Goal: Transaction & Acquisition: Purchase product/service

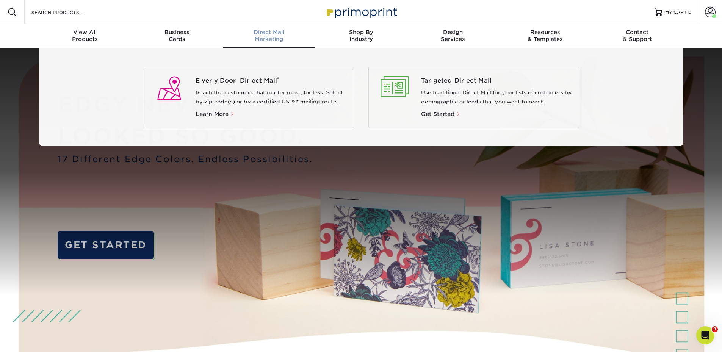
click at [261, 30] on span "Direct Mail" at bounding box center [269, 32] width 92 height 7
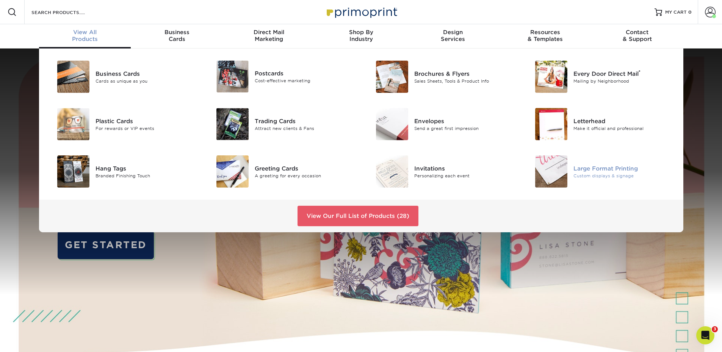
click at [576, 169] on div "Large Format Printing" at bounding box center [623, 168] width 100 height 8
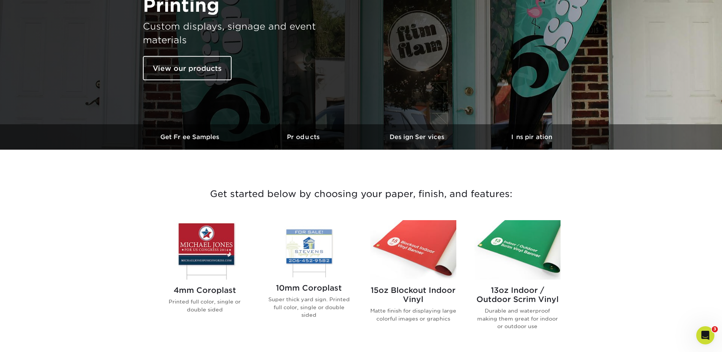
scroll to position [190, 0]
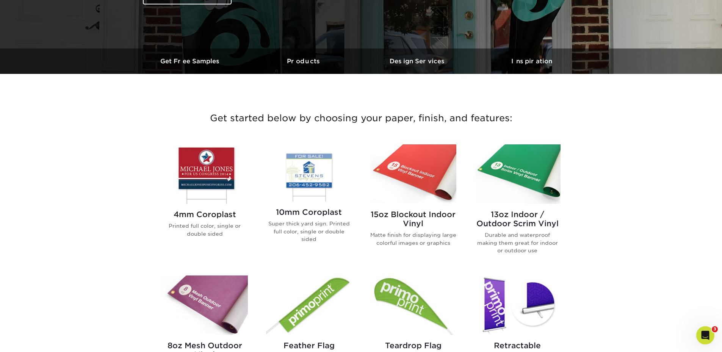
click at [510, 223] on h2 "13oz Indoor / Outdoor Scrim Vinyl" at bounding box center [518, 219] width 86 height 18
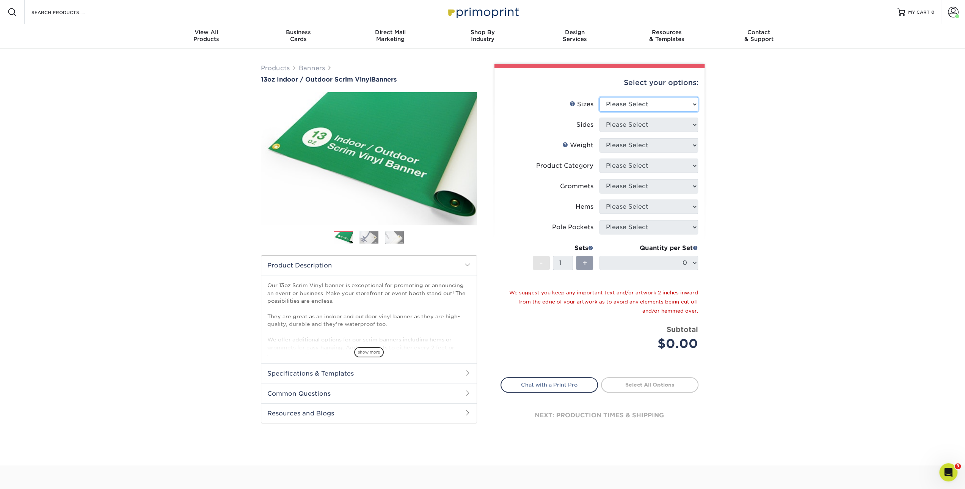
click at [623, 105] on select "Please Select 24" x 36" 24" x 48" 36" x 48" 36" x 60" 36" x 72" 36" x 96" 36" x…" at bounding box center [648, 104] width 99 height 14
select select "36.00x72.00"
click at [599, 97] on select "Please Select 24" x 36" 24" x 48" 36" x 48" 36" x 60" 36" x 72" 36" x 96" 36" x…" at bounding box center [648, 104] width 99 height 14
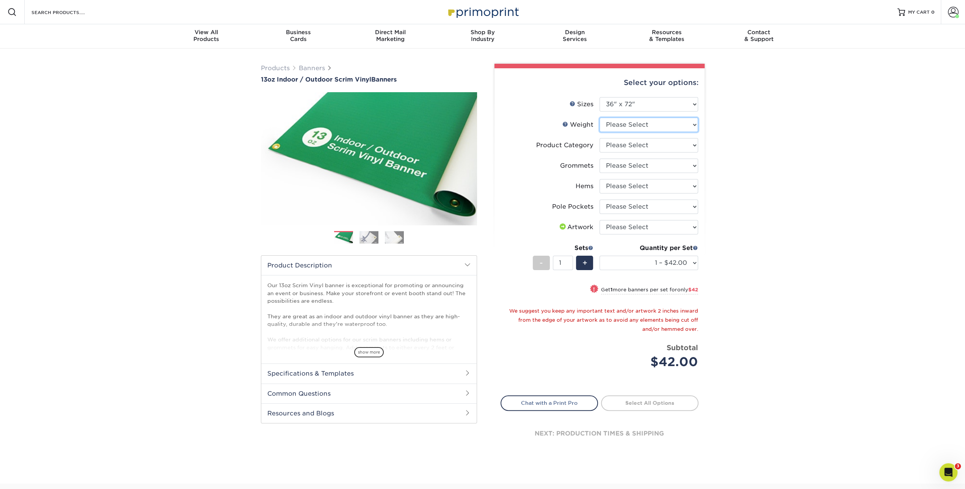
click at [623, 127] on select "Please Select 13OZ" at bounding box center [648, 124] width 99 height 14
select select "13OZ"
click at [599, 117] on select "Please Select 13OZ" at bounding box center [648, 124] width 99 height 14
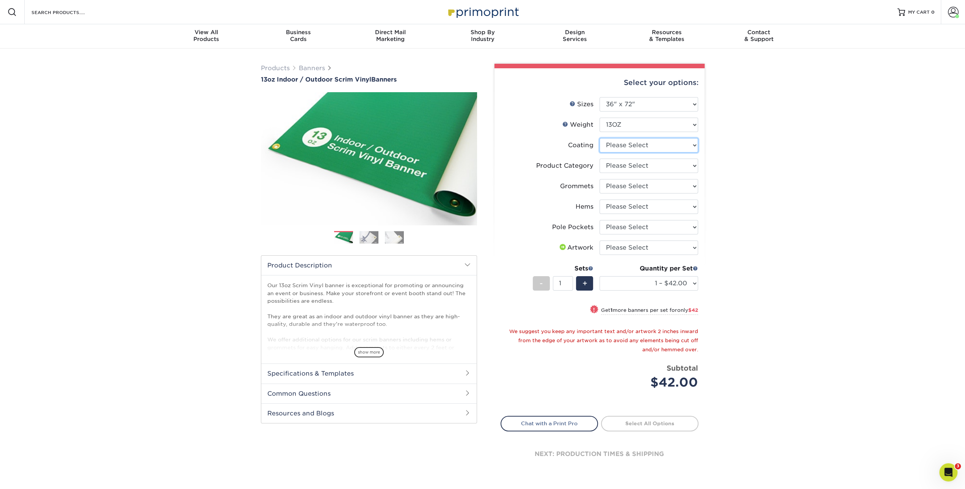
click at [620, 144] on select at bounding box center [648, 145] width 99 height 14
select select "3e7618de-abca-4bda-9f97-8b9129e913d8"
click at [599, 138] on select at bounding box center [648, 145] width 99 height 14
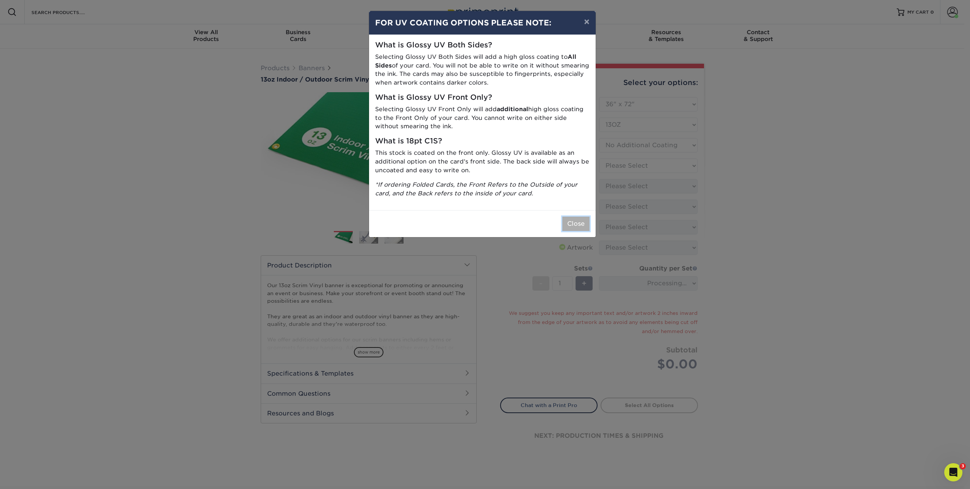
click at [577, 226] on button "Close" at bounding box center [575, 223] width 27 height 14
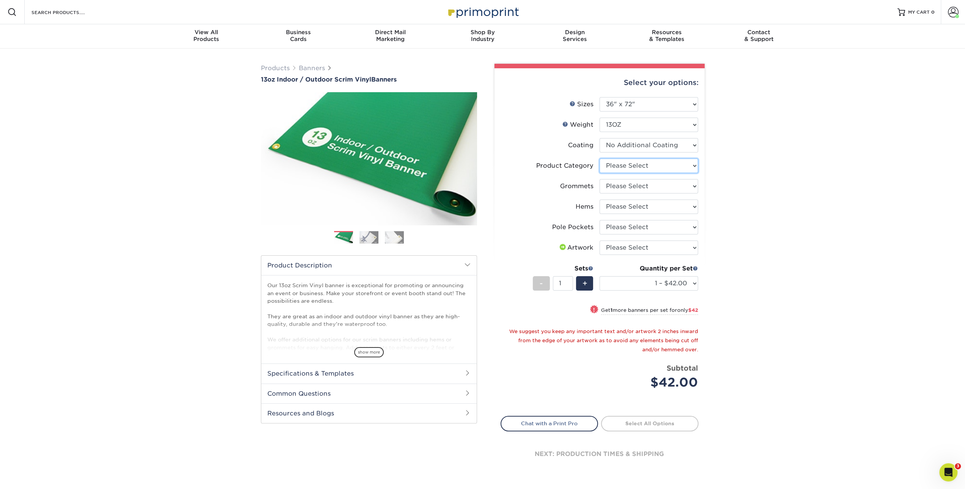
click at [623, 165] on select "Please Select 13oz Scrim Vinyl Banner - Matte" at bounding box center [648, 165] width 99 height 14
select select "bb192c35-bb20-422d-b6fe-0c7f48e5aa48"
click at [599, 158] on select "Please Select 13oz Scrim Vinyl Banner - Matte" at bounding box center [648, 165] width 99 height 14
click at [615, 191] on select "Please Select No Grommets Yes, Grommet All 4 Corners Yes, Grommets Every 1 ft. …" at bounding box center [648, 186] width 99 height 14
select select "ce33bba6-a87b-4293-934d-6f372bdce3e6"
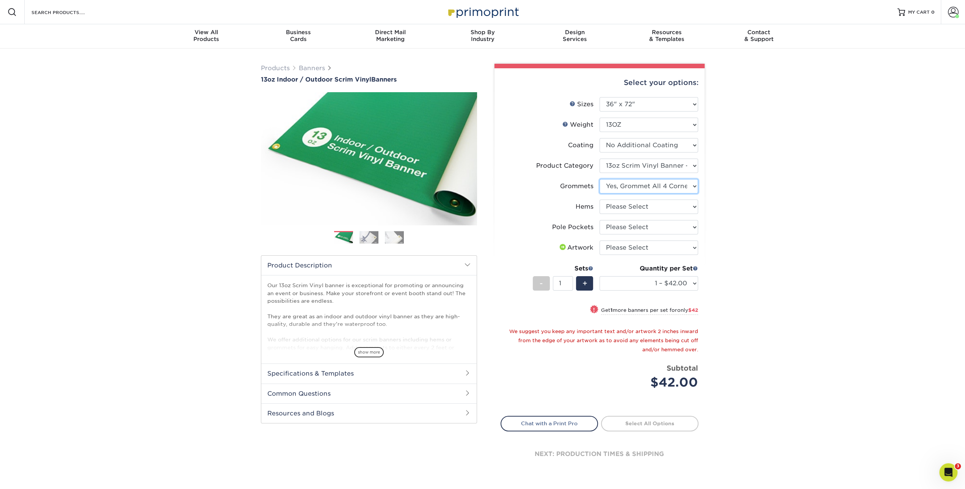
click at [599, 179] on select "Please Select No Grommets Yes, Grommet All 4 Corners Yes, Grommets Every 1 ft. …" at bounding box center [648, 186] width 99 height 14
click at [617, 207] on select "Please Select No Hems/Pole Pockets Yes, Hems Top and Bottom Only Yes, Hems All …" at bounding box center [648, 206] width 99 height 14
click at [619, 207] on select "Please Select No Hems/Pole Pockets Yes, Hems Top and Bottom Only Yes, Hems All …" at bounding box center [648, 206] width 99 height 14
click at [636, 205] on select "Please Select No Hems/Pole Pockets Yes, Hems Top and Bottom Only Yes, Hems All …" at bounding box center [648, 206] width 99 height 14
select select "799b34bf-ff99-4291-b254-51157b744628"
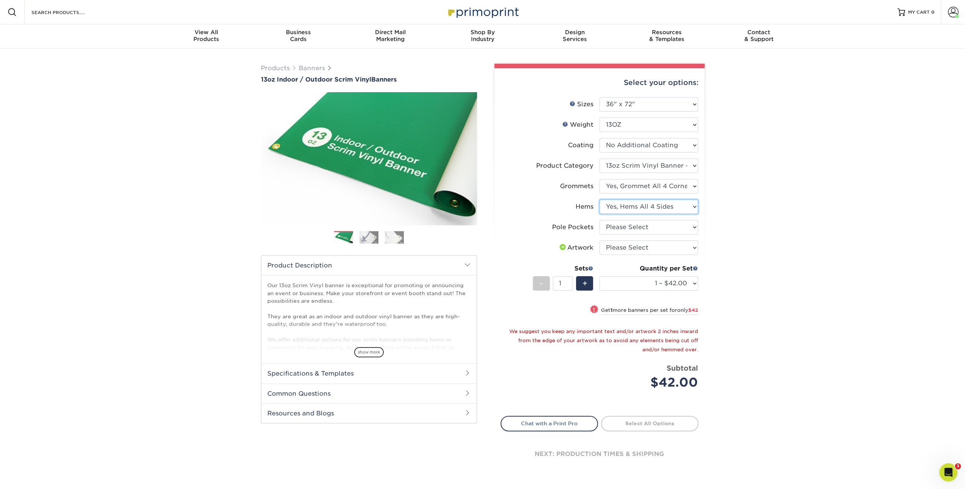
click at [599, 199] on select "Please Select No Hems/Pole Pockets Yes, Hems Top and Bottom Only Yes, Hems All …" at bounding box center [648, 206] width 99 height 14
click at [631, 229] on select "Please Select No Pole Pockets 2 in. Left and Right 2 in. Top and Bottom 4 in. L…" at bounding box center [648, 227] width 99 height 14
select select "462c5fe9-21e9-49a0-afb4-1c6e8664fe13"
click at [599, 220] on select "Please Select No Pole Pockets 2 in. Left and Right 2 in. Top and Bottom 4 in. L…" at bounding box center [648, 227] width 99 height 14
click at [634, 248] on select "Please Select I will upload files I need a design - $50" at bounding box center [648, 247] width 99 height 14
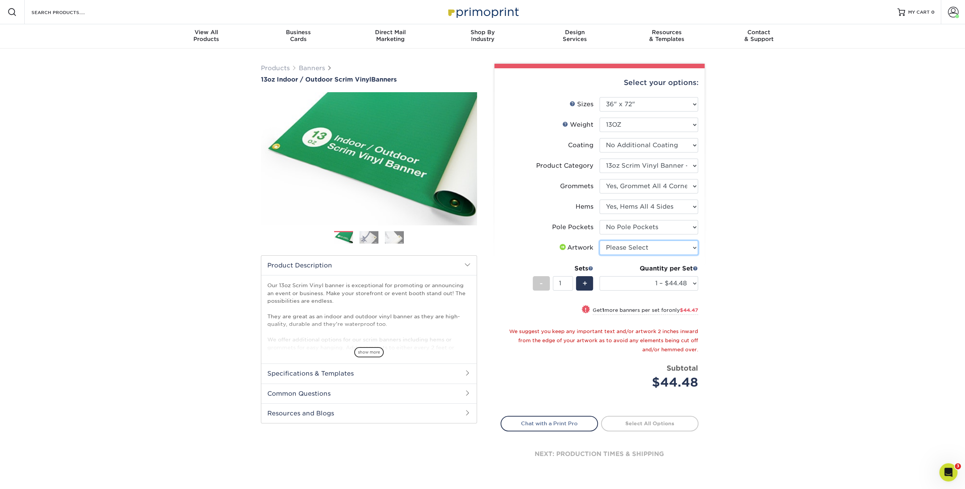
select select "upload"
click at [599, 240] on select "Please Select I will upload files I need a design - $50" at bounding box center [648, 247] width 99 height 14
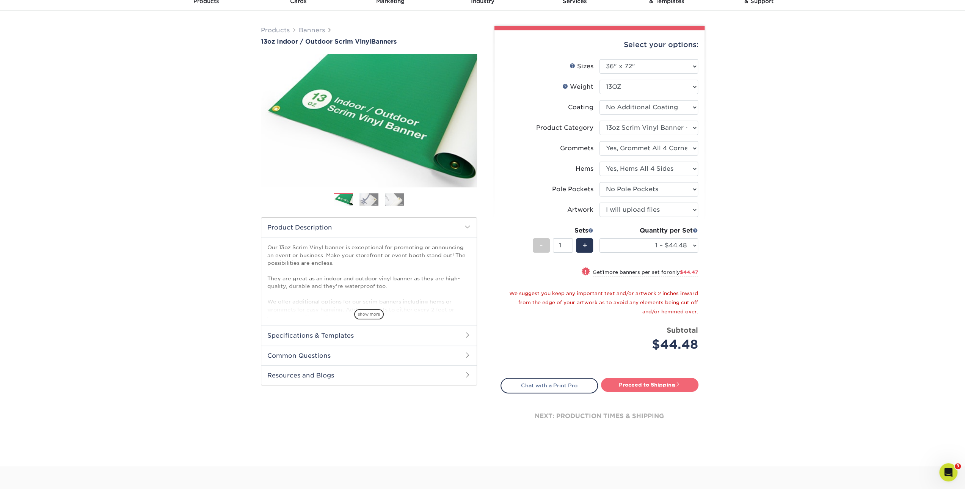
click at [670, 352] on link "Proceed to Shipping" at bounding box center [649, 385] width 97 height 14
type input "Set 1"
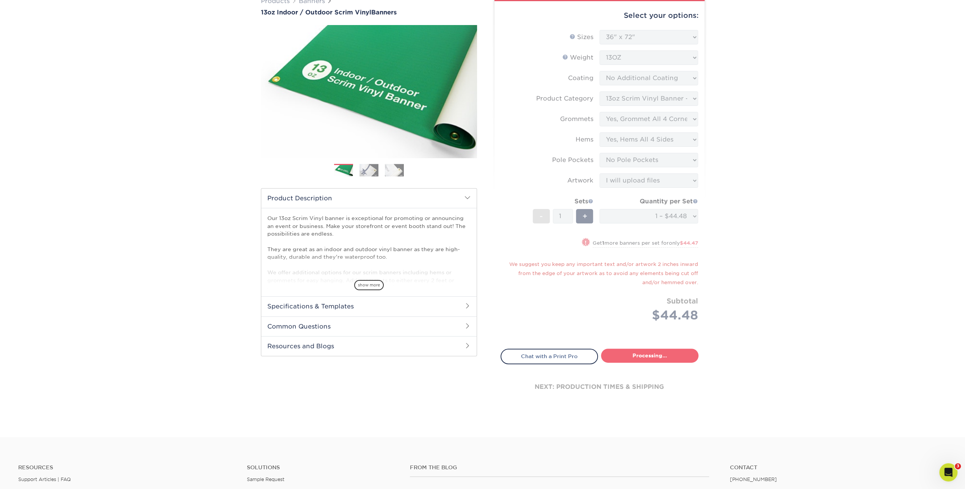
select select "1ecf5a42-a847-432b-9674-a75091ac485c"
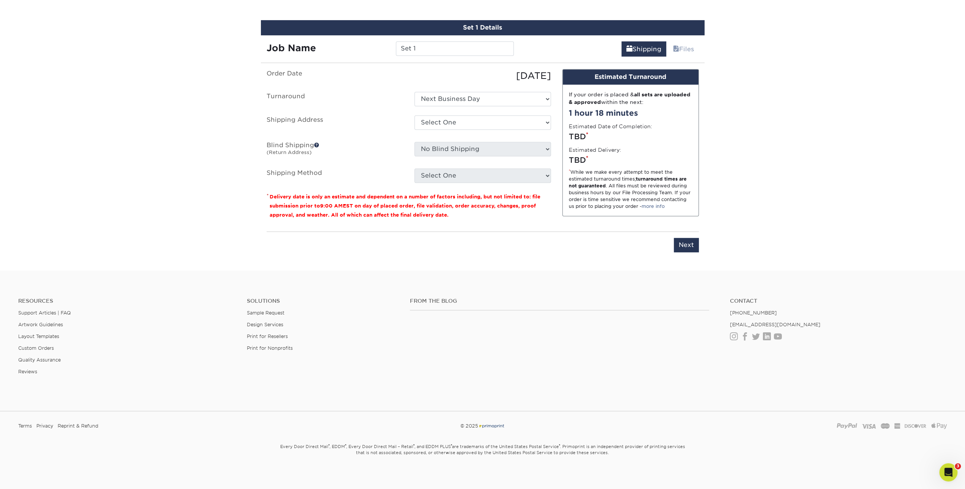
scroll to position [436, 0]
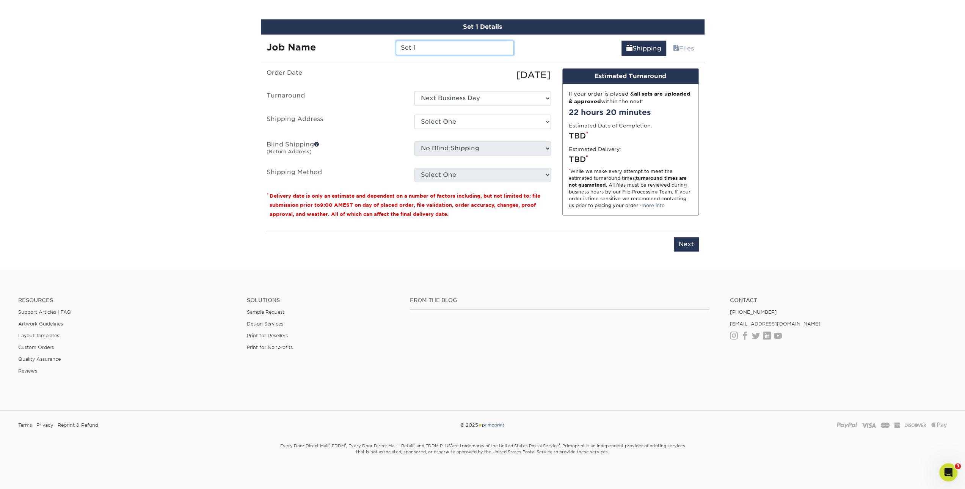
click at [428, 52] on input "Set 1" at bounding box center [455, 48] width 118 height 14
drag, startPoint x: 424, startPoint y: 48, endPoint x: 366, endPoint y: 42, distance: 58.3
click at [365, 41] on div "Job Name Set 1" at bounding box center [390, 48] width 259 height 14
type input "General BHI Banner"
click at [473, 102] on select "Select One Next Business Day" at bounding box center [482, 98] width 136 height 14
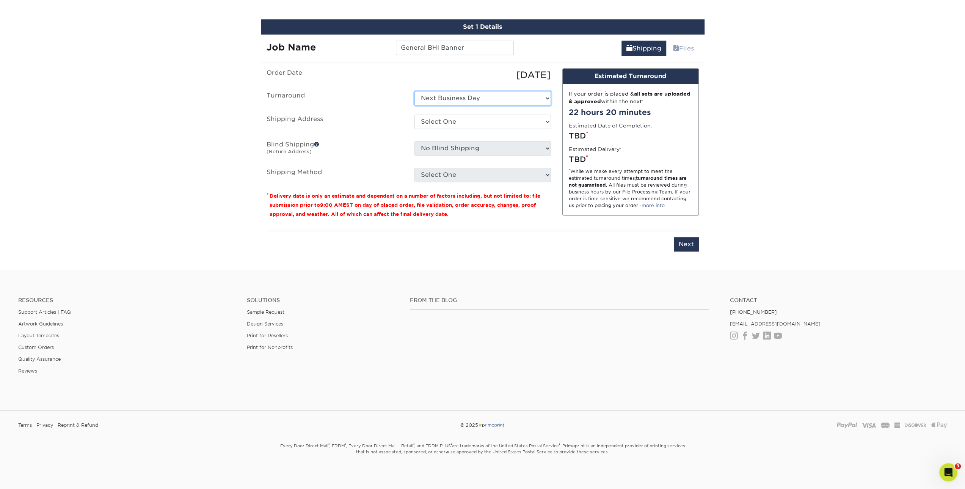
click at [414, 91] on select "Select One Next Business Day" at bounding box center [482, 98] width 136 height 14
click at [461, 119] on select "Select One ABQ - BHI C- DEN - BHI DEN - EITS GJ Las Cruces LC Sarah Ganley + Ad…" at bounding box center [482, 121] width 136 height 14
select select "10798"
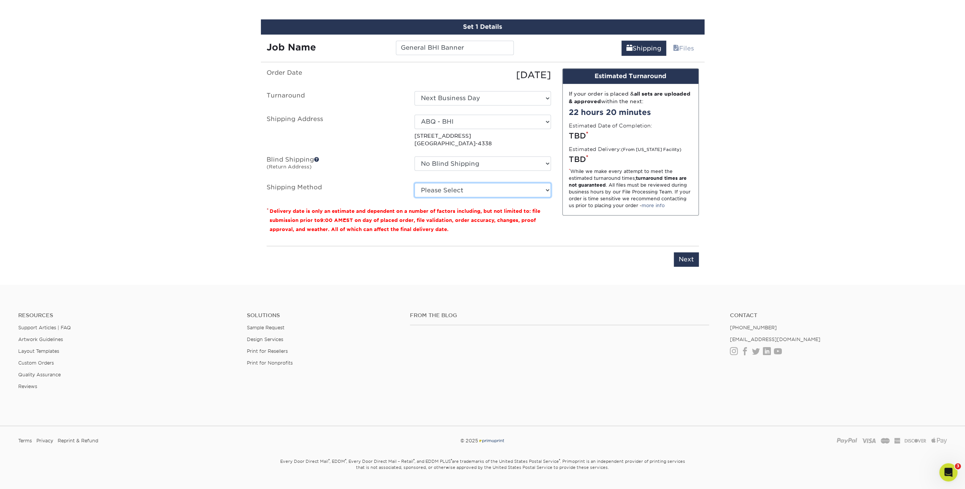
click at [443, 188] on select "Please Select Flat Rate Shipping (+$11.20) Ground Shipping (+$15.02) 3 Day Ship…" at bounding box center [482, 190] width 136 height 14
select select "G4MFLATRATE"
click at [414, 183] on select "Please Select Flat Rate Shipping (+$11.20) Ground Shipping (+$15.02) 3 Day Ship…" at bounding box center [482, 190] width 136 height 14
click at [688, 263] on input "Next" at bounding box center [686, 259] width 25 height 14
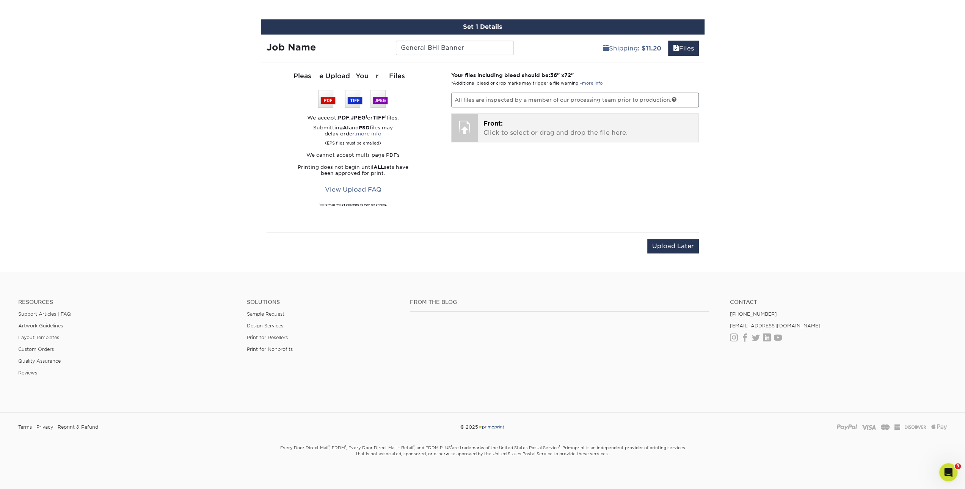
click at [529, 131] on p "Front: Click to select or drag and drop the file here." at bounding box center [588, 128] width 210 height 18
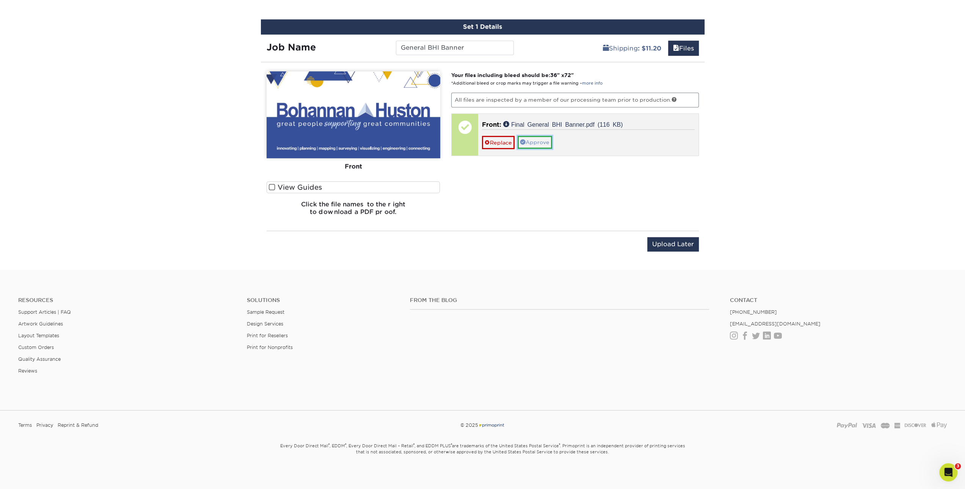
click at [531, 140] on link "Approve" at bounding box center [534, 142] width 34 height 13
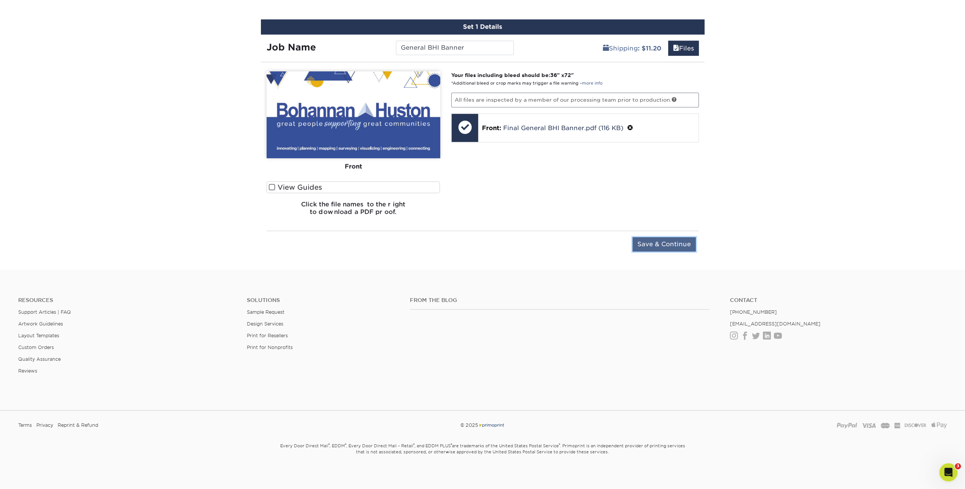
click at [667, 244] on input "Save & Continue" at bounding box center [663, 244] width 63 height 14
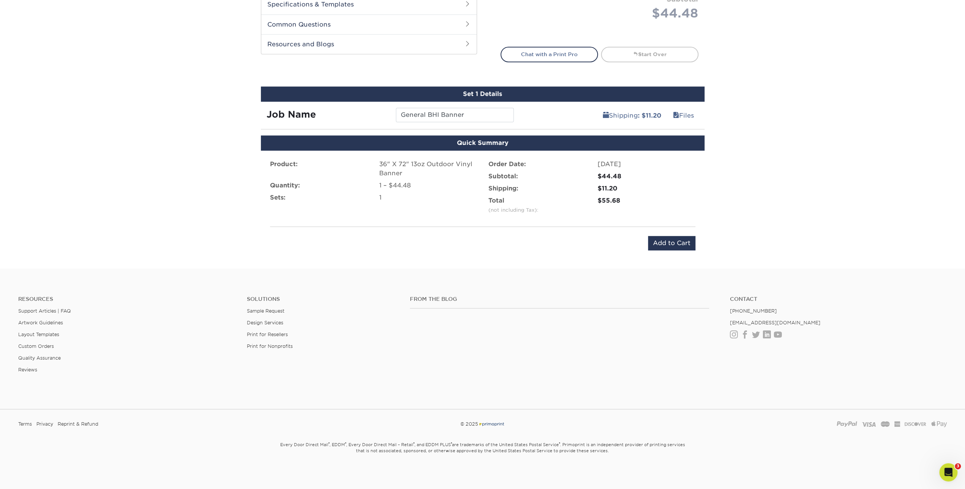
scroll to position [255, 0]
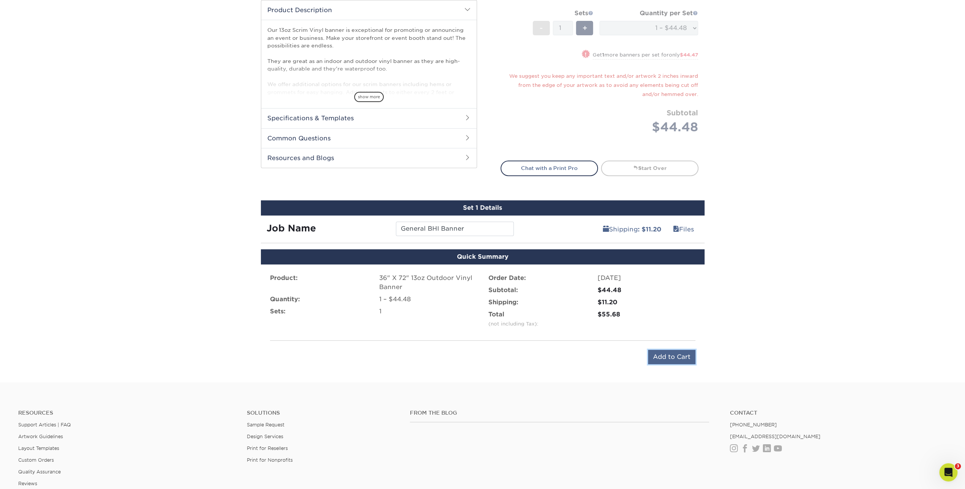
click at [661, 352] on input "Add to Cart" at bounding box center [671, 356] width 47 height 14
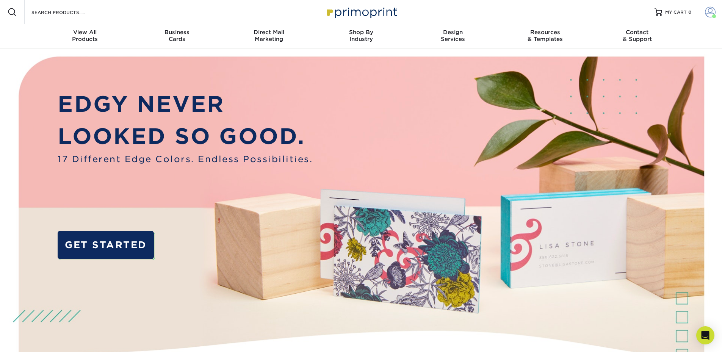
click at [702, 14] on link "Account" at bounding box center [710, 12] width 24 height 24
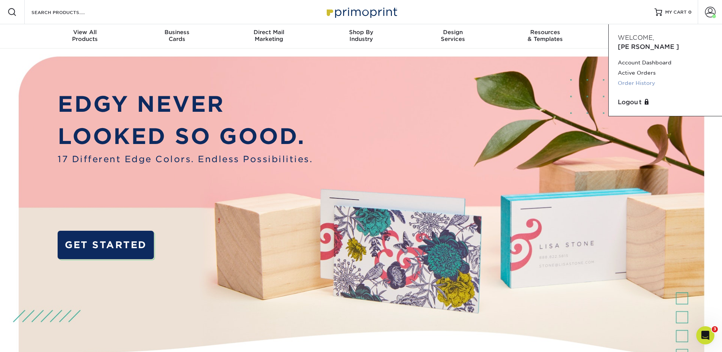
click at [624, 78] on link "Order History" at bounding box center [665, 83] width 95 height 10
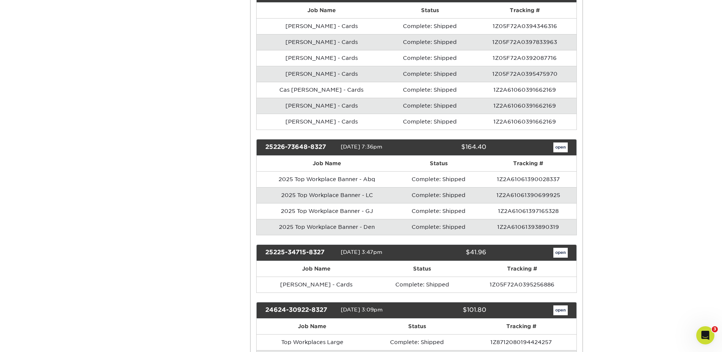
scroll to position [1706, 0]
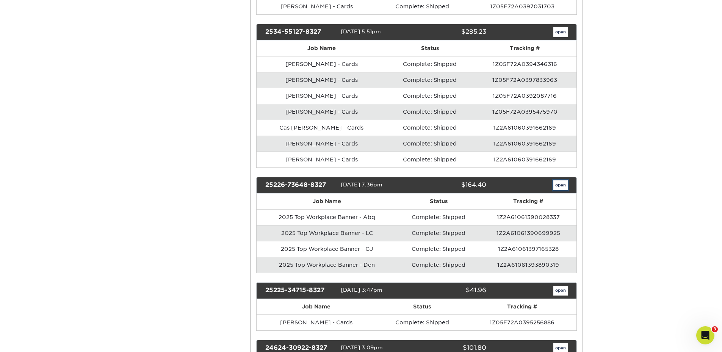
click at [562, 190] on link "open" at bounding box center [560, 185] width 14 height 10
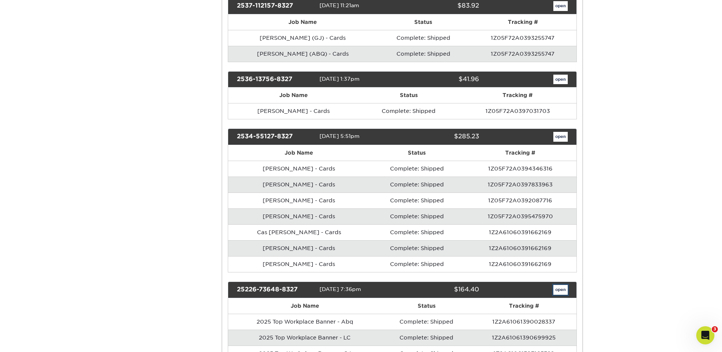
scroll to position [0, 0]
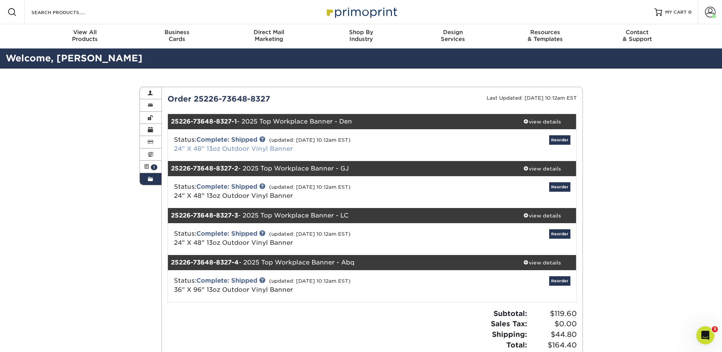
click at [225, 150] on link "24" X 48" 13oz Outdoor Vinyl Banner" at bounding box center [233, 148] width 119 height 7
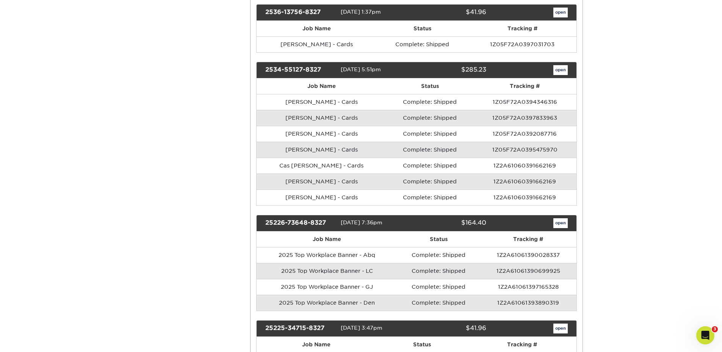
scroll to position [1781, 0]
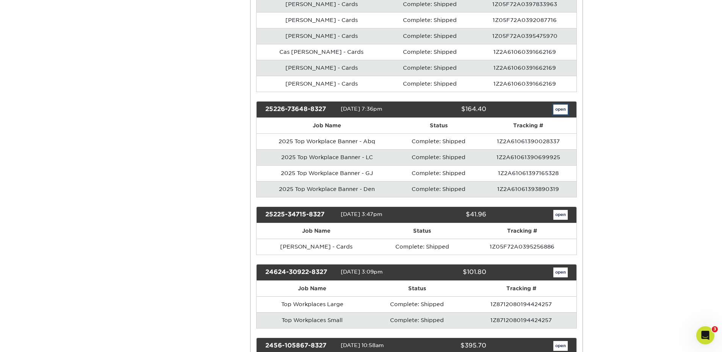
click at [557, 112] on link "open" at bounding box center [560, 110] width 14 height 10
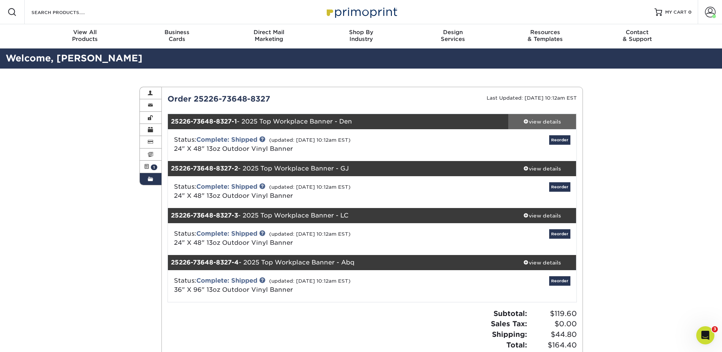
click at [524, 121] on span at bounding box center [525, 121] width 5 height 5
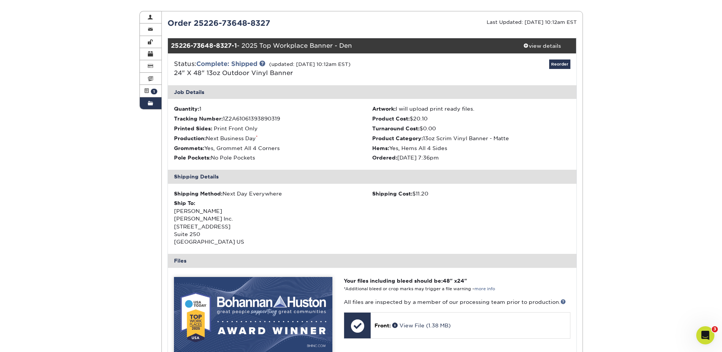
scroll to position [152, 0]
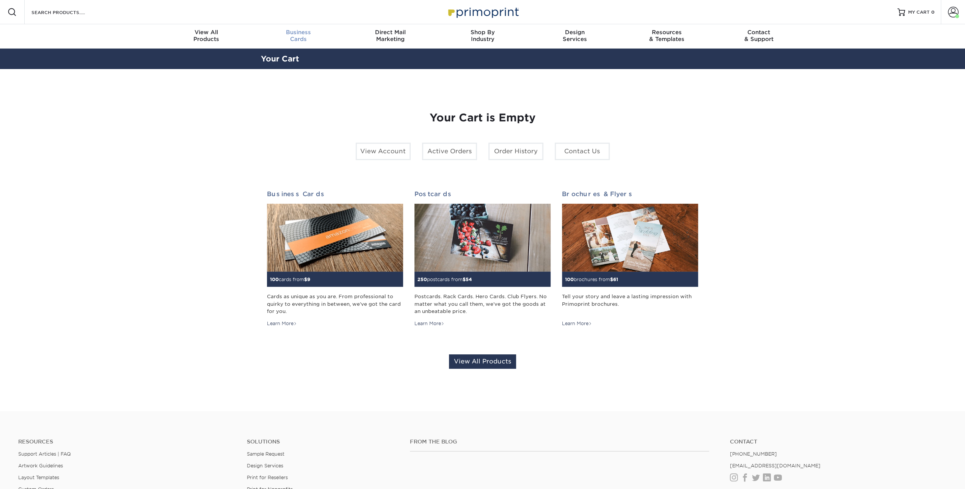
click at [303, 34] on span "Business" at bounding box center [298, 32] width 92 height 7
click at [279, 28] on link "Business Cards" at bounding box center [298, 36] width 92 height 24
click at [197, 35] on span "View All" at bounding box center [206, 32] width 92 height 7
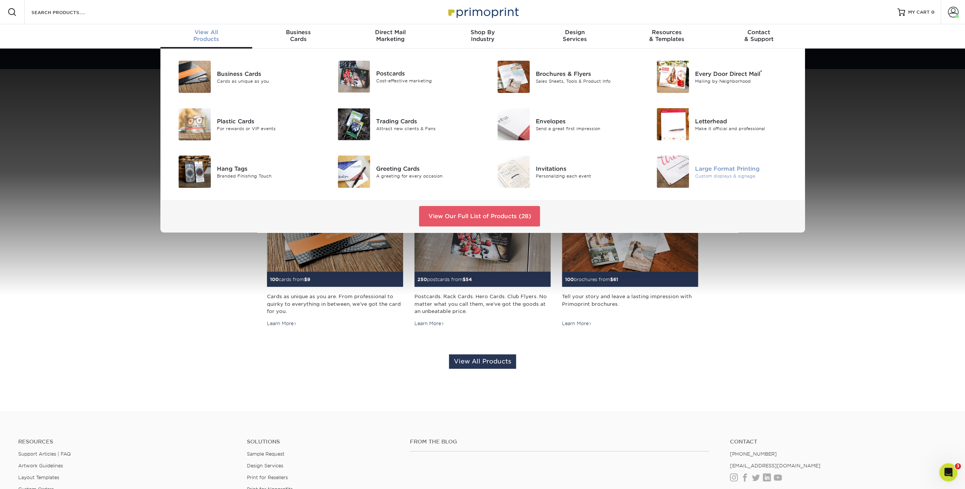
click at [699, 169] on div "Large Format Printing" at bounding box center [745, 168] width 100 height 8
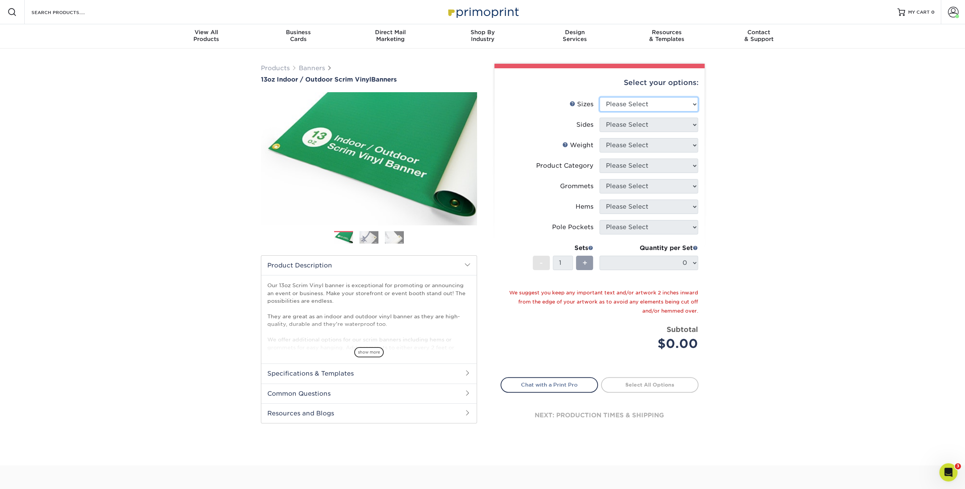
click at [641, 103] on select "Please Select 24" x 36" 24" x 48" 36" x 48" 36" x 60" 36" x 72" 36" x 96" 36" x…" at bounding box center [648, 104] width 99 height 14
select select "36.00x72.00"
click at [599, 97] on select "Please Select 24" x 36" 24" x 48" 36" x 48" 36" x 60" 36" x 72" 36" x 96" 36" x…" at bounding box center [648, 104] width 99 height 14
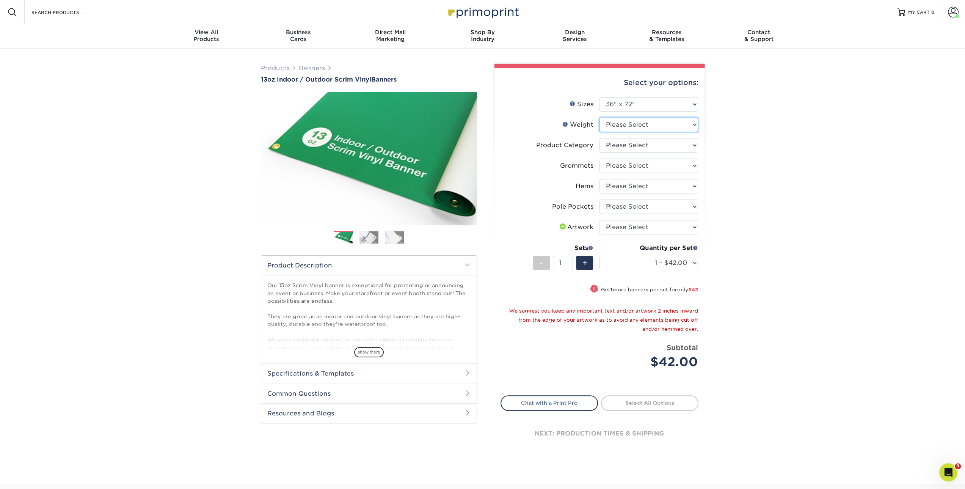
click at [644, 128] on select "Please Select 13OZ" at bounding box center [648, 124] width 99 height 14
select select "13OZ"
click at [599, 117] on select "Please Select 13OZ" at bounding box center [648, 124] width 99 height 14
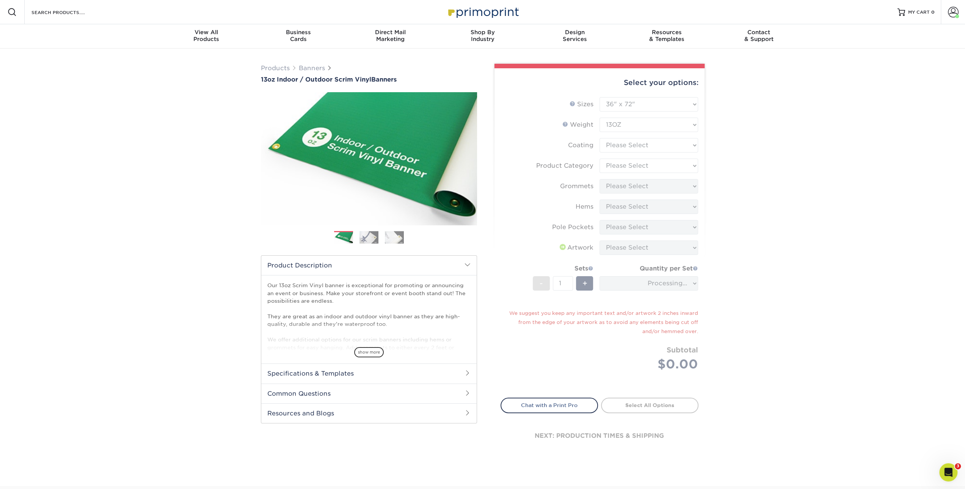
click at [635, 148] on form "Sizes Help Sizes Please Select 24" x 36" 24" x 48" 36" x 48" 36" x 60" 36" x 72…" at bounding box center [599, 242] width 198 height 291
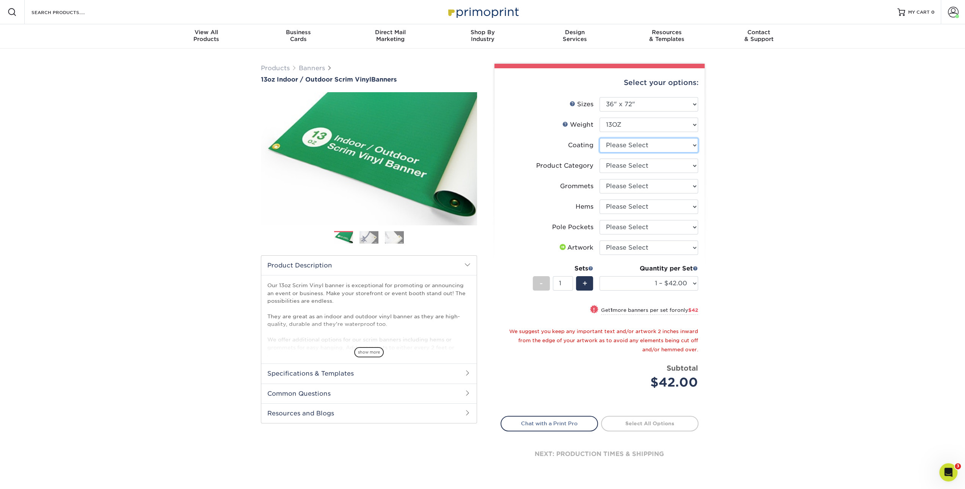
click at [655, 147] on select at bounding box center [648, 145] width 99 height 14
select select "3e7618de-abca-4bda-9f97-8b9129e913d8"
click at [599, 138] on select at bounding box center [648, 145] width 99 height 14
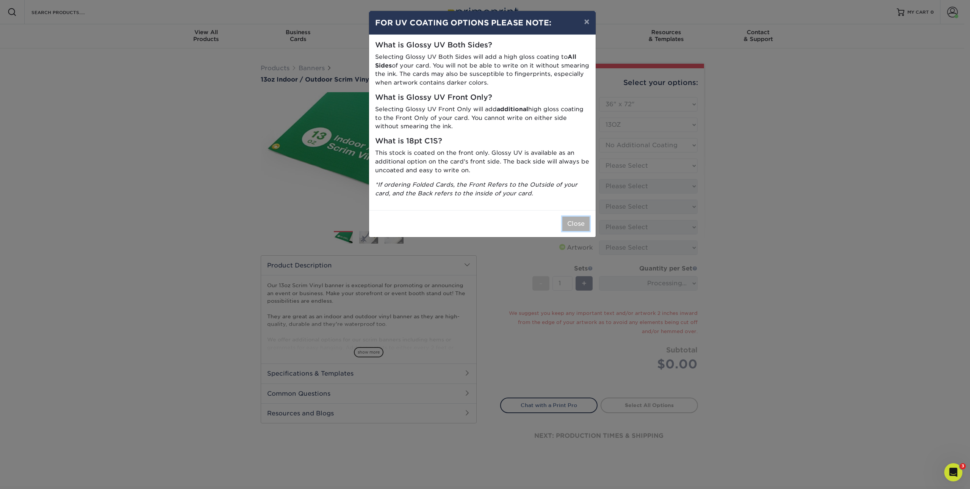
click at [584, 222] on button "Close" at bounding box center [575, 223] width 27 height 14
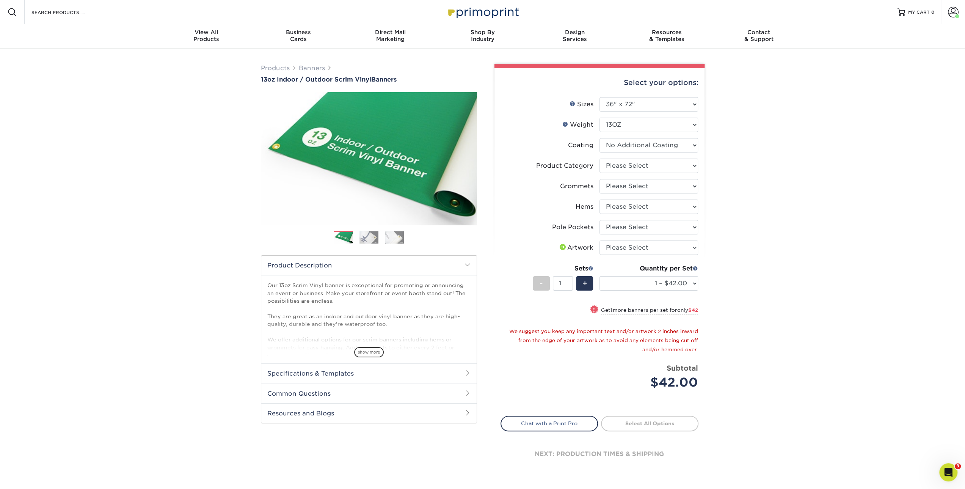
click at [624, 158] on li "Coating" at bounding box center [599, 148] width 197 height 20
click at [619, 166] on select "Please Select 13oz Scrim Vinyl Banner - Matte" at bounding box center [648, 165] width 99 height 14
select select "bb192c35-bb20-422d-b6fe-0c7f48e5aa48"
click at [599, 158] on select "Please Select 13oz Scrim Vinyl Banner - Matte" at bounding box center [648, 165] width 99 height 14
click at [625, 187] on select "Please Select No Grommets Yes, Grommet All 4 Corners Yes, Grommets Every 1 ft. …" at bounding box center [648, 186] width 99 height 14
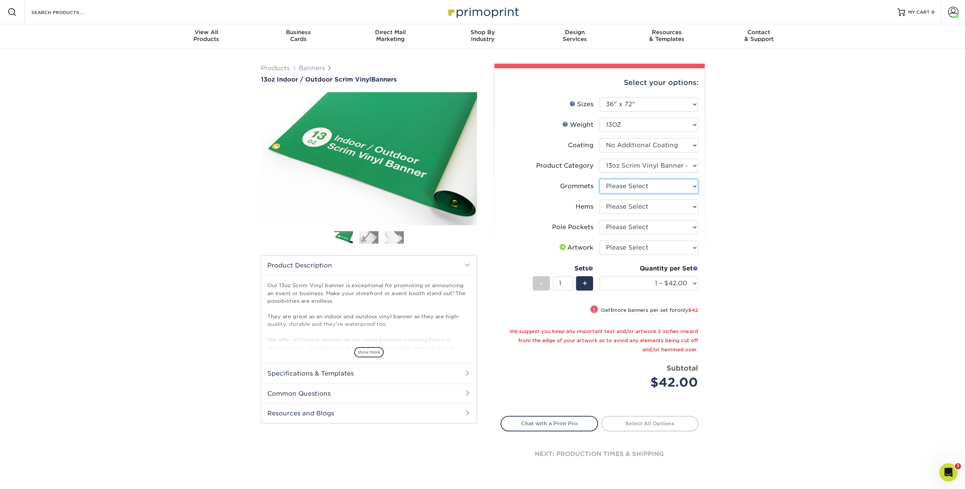
select select "ce33bba6-a87b-4293-934d-6f372bdce3e6"
click at [599, 179] on select "Please Select No Grommets Yes, Grommet All 4 Corners Yes, Grommets Every 1 ft. …" at bounding box center [648, 186] width 99 height 14
click at [633, 207] on select "Please Select No Hems/Pole Pockets Yes, Hems Top and Bottom Only Yes, Hems All …" at bounding box center [648, 206] width 99 height 14
select select "799b34bf-ff99-4291-b254-51157b744628"
click at [599, 199] on select "Please Select No Hems/Pole Pockets Yes, Hems Top and Bottom Only Yes, Hems All …" at bounding box center [648, 206] width 99 height 14
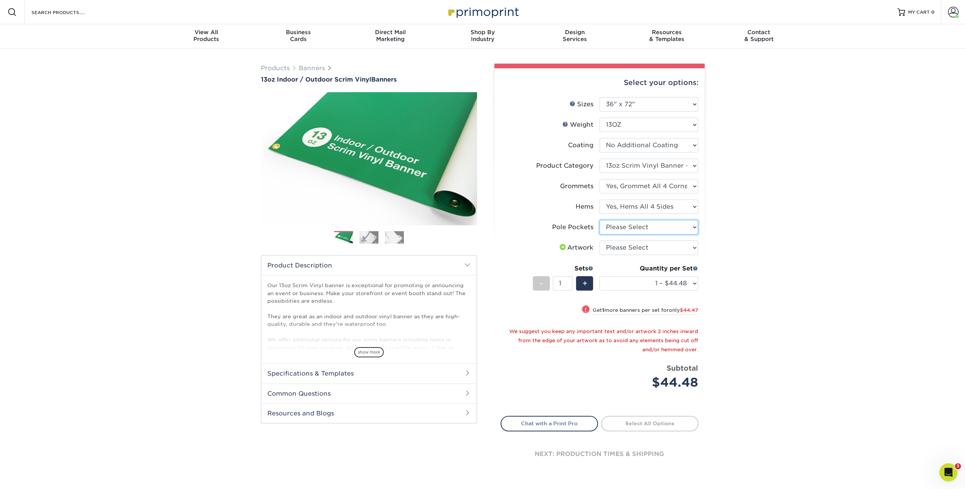
click at [624, 226] on select "Please Select No Pole Pockets 2 in. Left and Right 2 in. Top and Bottom 4 in. L…" at bounding box center [648, 227] width 99 height 14
select select "462c5fe9-21e9-49a0-afb4-1c6e8664fe13"
click at [599, 220] on select "Please Select No Pole Pockets 2 in. Left and Right 2 in. Top and Bottom 4 in. L…" at bounding box center [648, 227] width 99 height 14
click at [620, 247] on select "Please Select I will upload files I need a design - $50" at bounding box center [648, 247] width 99 height 14
select select "upload"
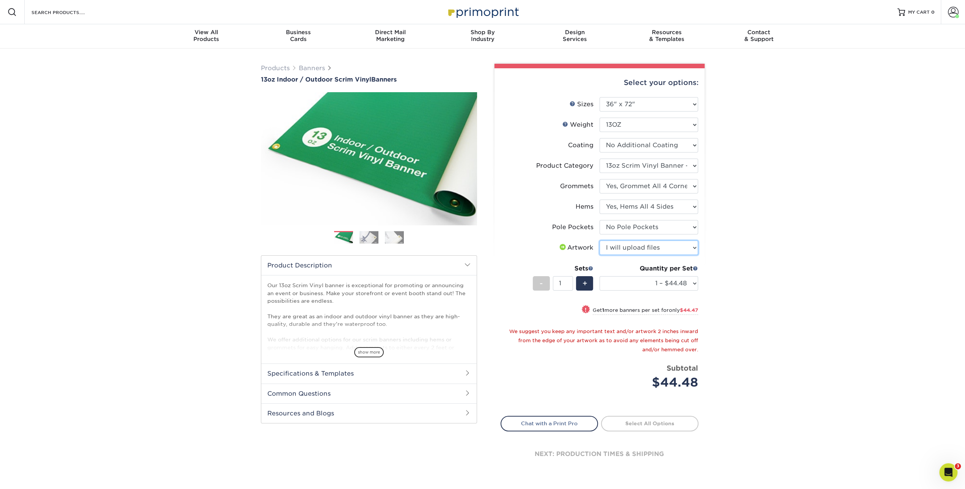
click at [599, 240] on select "Please Select I will upload files I need a design - $50" at bounding box center [648, 247] width 99 height 14
click at [587, 279] on div "+" at bounding box center [584, 283] width 17 height 14
type input "2"
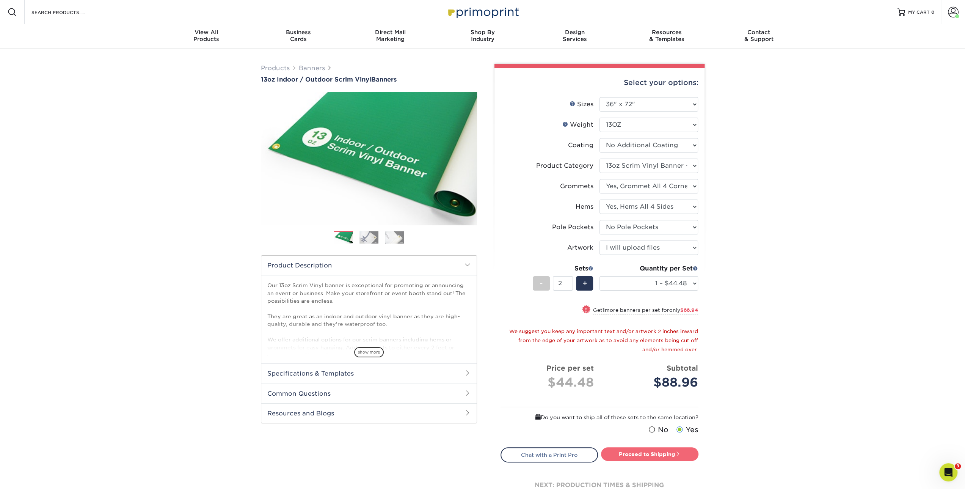
click at [632, 450] on link "Proceed to Shipping" at bounding box center [649, 454] width 97 height 14
type input "Set 1"
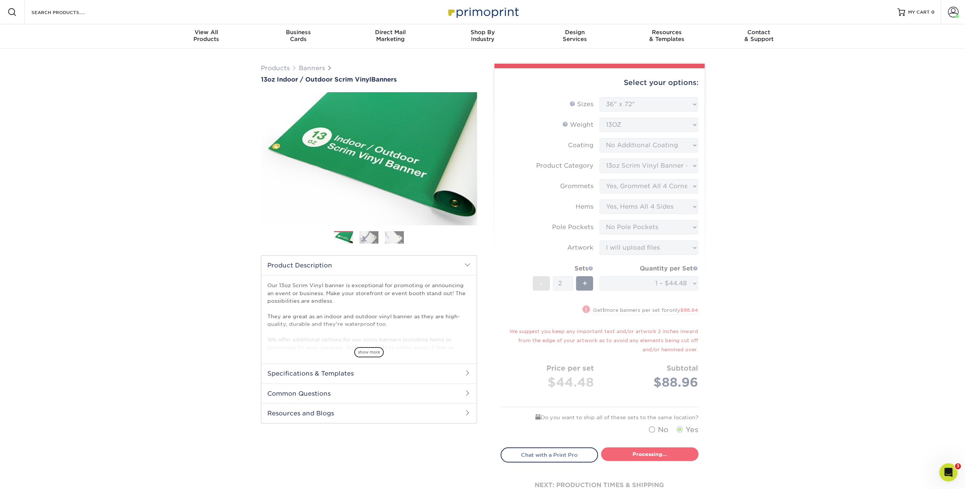
select select "1ecf5a42-a847-432b-9674-a75091ac485c"
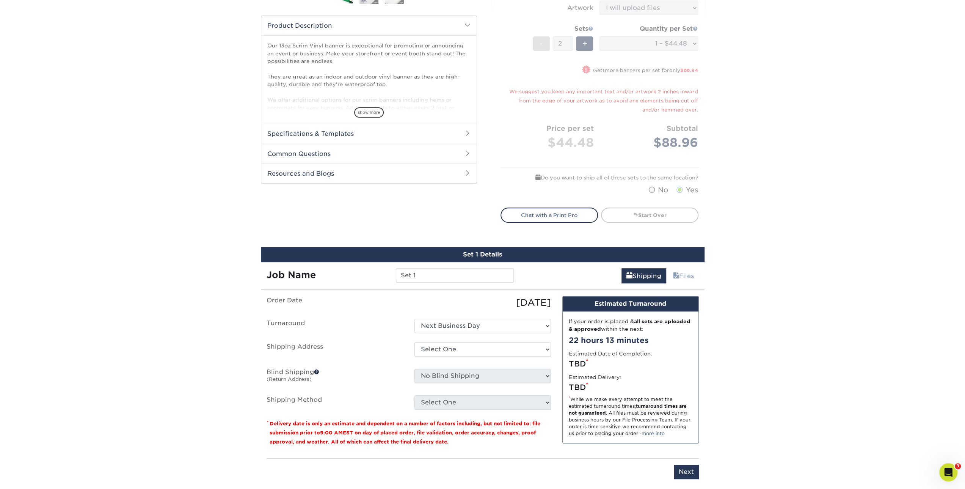
scroll to position [88, 0]
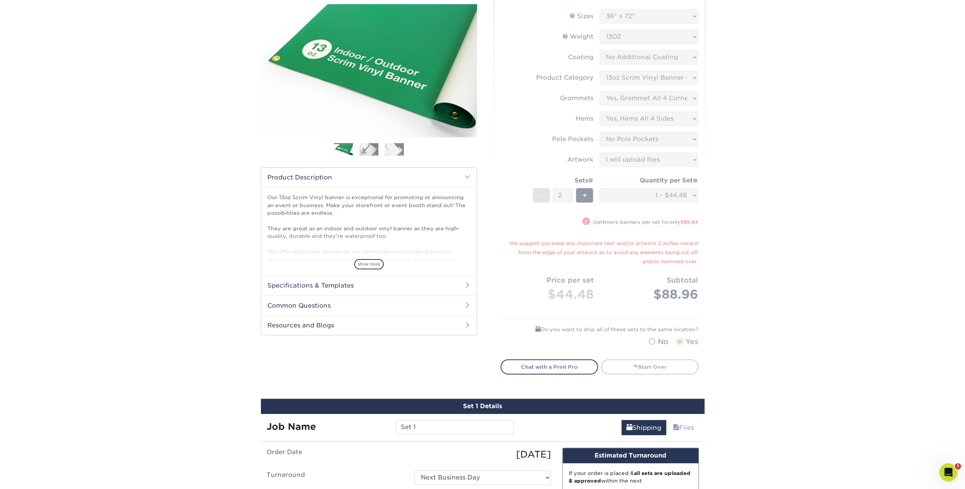
click at [594, 262] on form "Sizes Help Sizes Please Select 24" x 36" 24" x 48" 36" x 48" 36" x 60" 36" x 72…" at bounding box center [599, 179] width 198 height 341
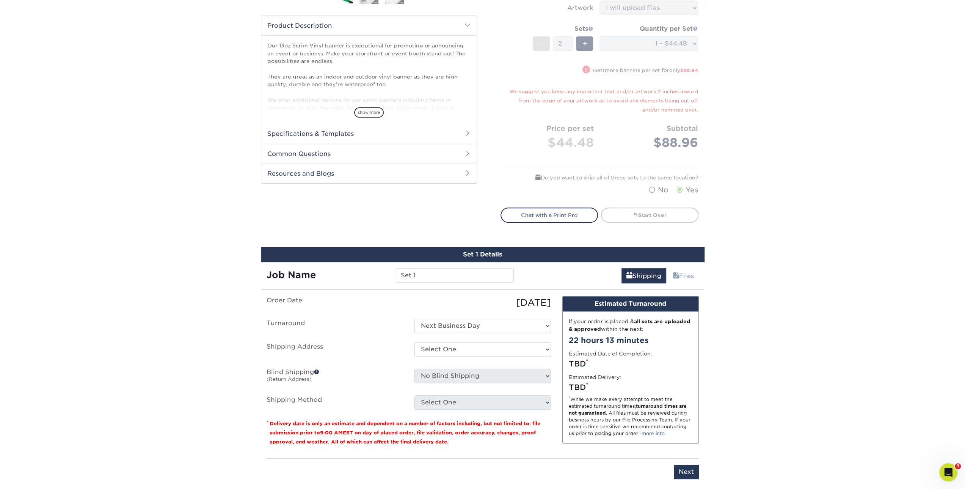
scroll to position [505, 0]
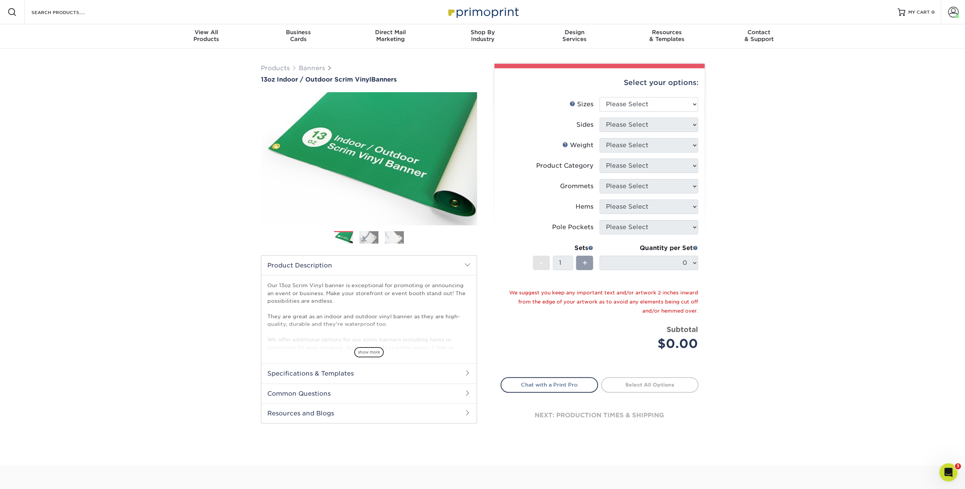
drag, startPoint x: 634, startPoint y: 95, endPoint x: 633, endPoint y: 100, distance: 5.5
click at [634, 99] on div "Select your options: Sizes Help Sizes Please Select 24" x 36" 24" x 48" 36" x 4…" at bounding box center [599, 256] width 210 height 376
click at [633, 100] on select "Please Select 24" x 36" 24" x 48" 36" x 48" 36" x 60" 36" x 72" 36" x 96" 36" x…" at bounding box center [648, 104] width 99 height 14
select select "36.00x72.00"
click at [599, 97] on select "Please Select 24" x 36" 24" x 48" 36" x 48" 36" x 60" 36" x 72" 36" x 96" 36" x…" at bounding box center [648, 104] width 99 height 14
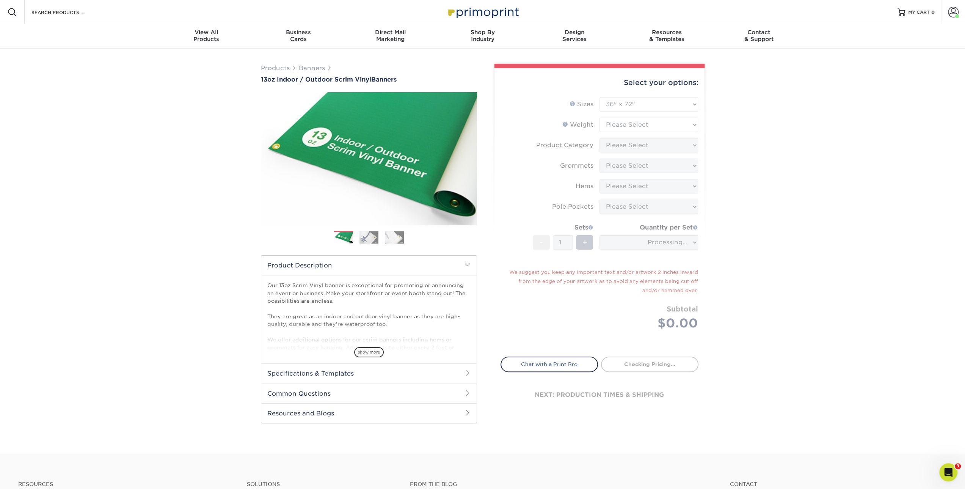
click at [808, 160] on div "Products Banners 13oz Indoor / Outdoor Scrim Vinyl Banners Previous Next" at bounding box center [482, 251] width 965 height 405
click at [669, 130] on form "Sizes Help Sizes Please Select 24" x 36" 24" x 48" 36" x 48" 36" x 60" 36" x 72…" at bounding box center [599, 222] width 198 height 251
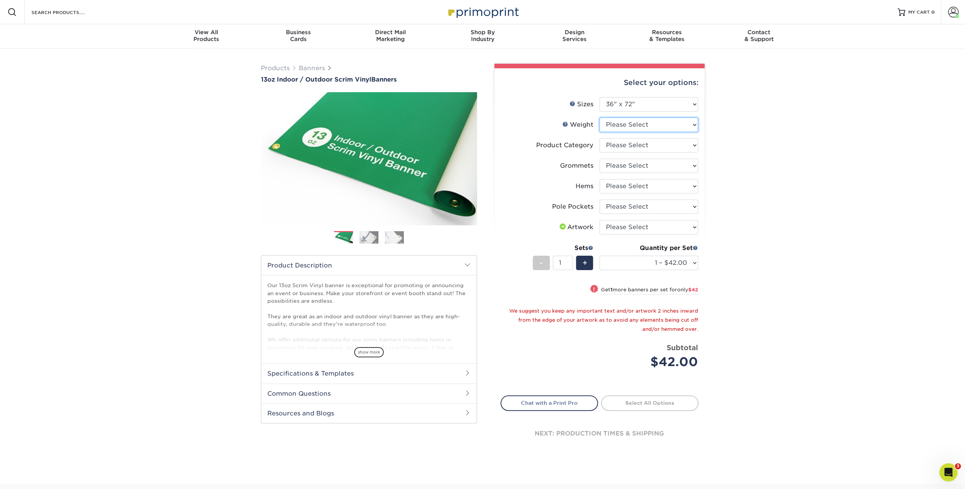
click at [616, 127] on select "Please Select 13OZ" at bounding box center [648, 124] width 99 height 14
select select "13OZ"
click at [599, 117] on select "Please Select 13OZ" at bounding box center [648, 124] width 99 height 14
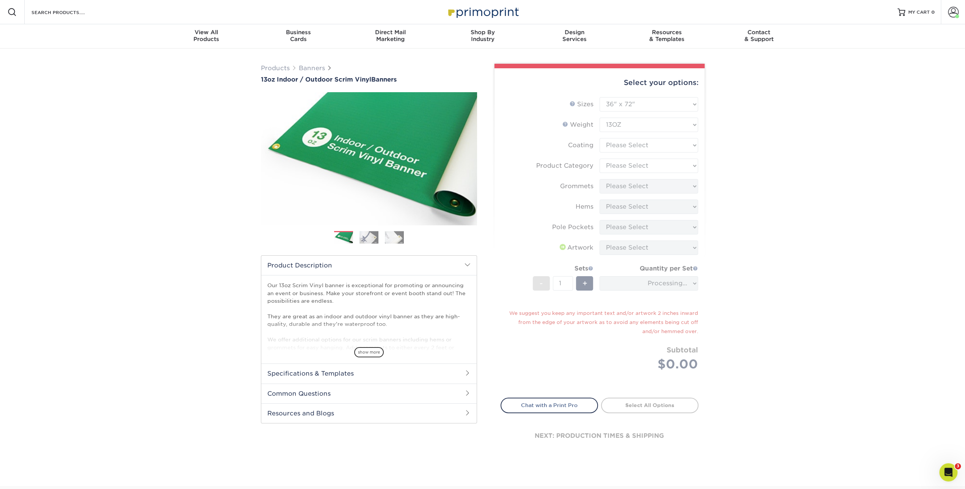
click at [625, 147] on form "Sizes Help Sizes Please Select 24" x 36" 24" x 48" 36" x 48" 36" x 60" 36" x 72…" at bounding box center [599, 242] width 198 height 291
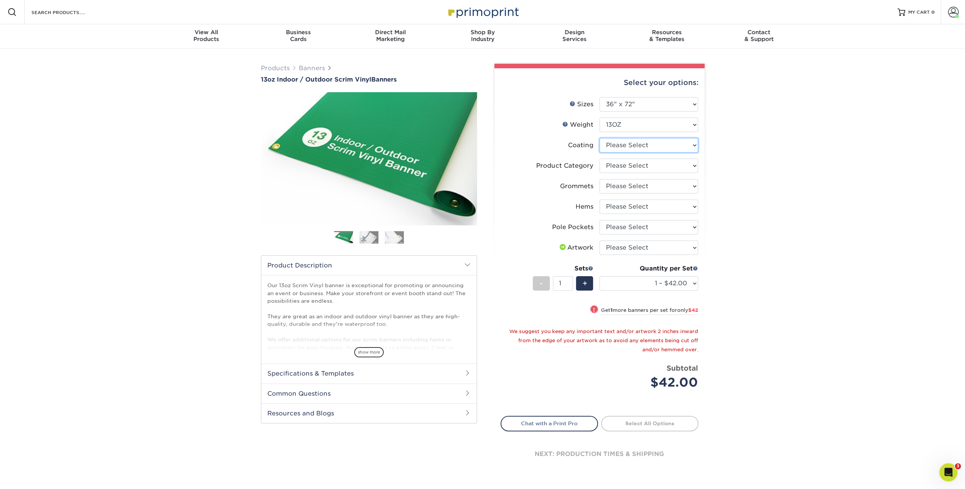
click at [625, 147] on select at bounding box center [648, 145] width 99 height 14
select select "3e7618de-abca-4bda-9f97-8b9129e913d8"
click at [599, 138] on select at bounding box center [648, 145] width 99 height 14
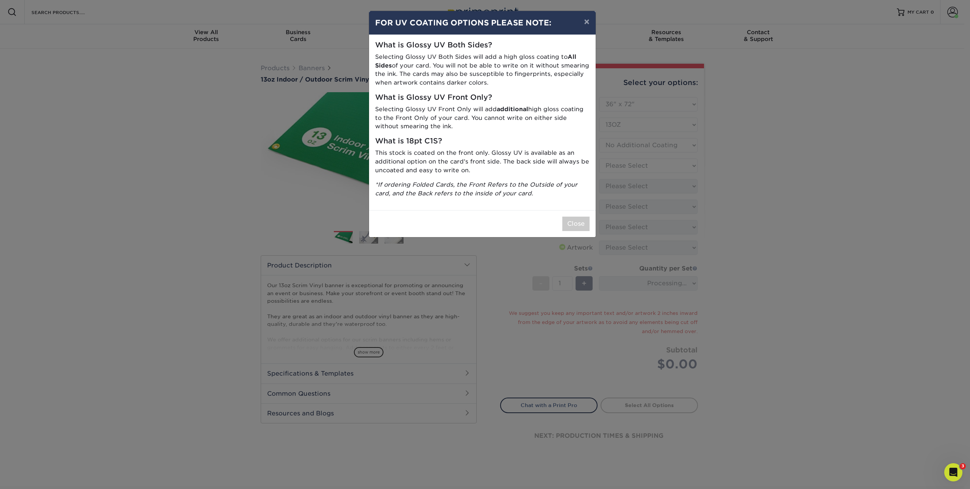
click at [617, 170] on div "× FOR UV COATING OPTIONS PLEASE NOTE: What is Glossy UV Both Sides? Selecting G…" at bounding box center [485, 244] width 970 height 489
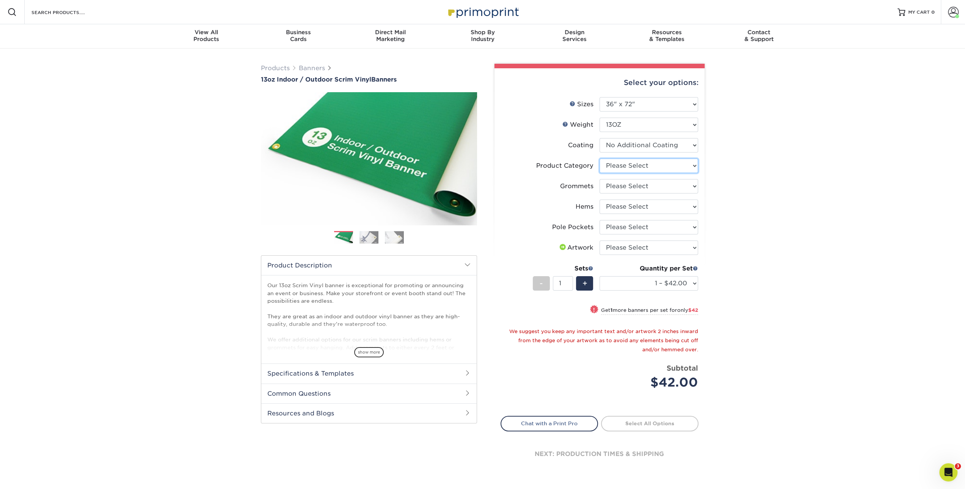
click at [630, 168] on select "Please Select 13oz Scrim Vinyl Banner - Matte" at bounding box center [648, 165] width 99 height 14
select select "bb192c35-bb20-422d-b6fe-0c7f48e5aa48"
click at [599, 158] on select "Please Select 13oz Scrim Vinyl Banner - Matte" at bounding box center [648, 165] width 99 height 14
click at [635, 190] on select "Please Select No Grommets Yes, Grommet All 4 Corners Yes, Grommets Every 1 ft. …" at bounding box center [648, 186] width 99 height 14
select select "ce33bba6-a87b-4293-934d-6f372bdce3e6"
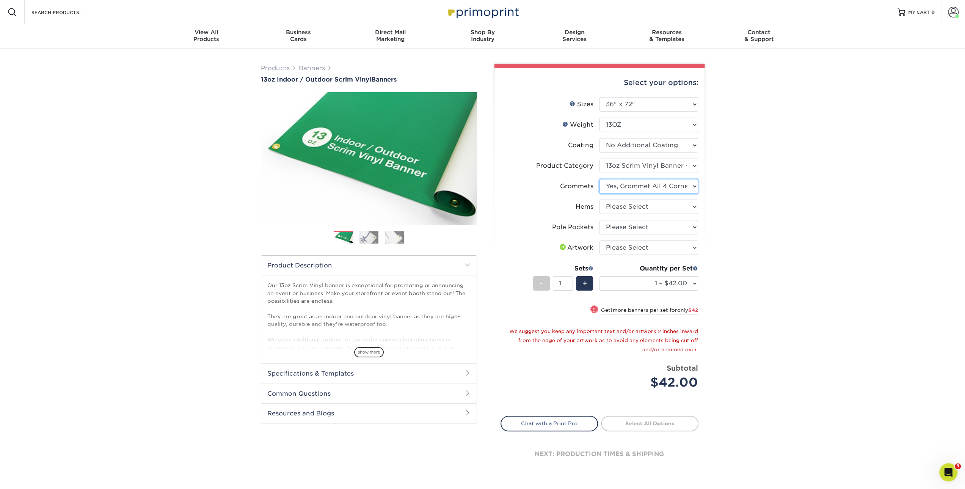
click at [599, 179] on select "Please Select No Grommets Yes, Grommet All 4 Corners Yes, Grommets Every 1 ft. …" at bounding box center [648, 186] width 99 height 14
click at [626, 209] on select "Please Select No Hems/Pole Pockets Yes, Hems Top and Bottom Only Yes, Hems All …" at bounding box center [648, 206] width 99 height 14
select select "799b34bf-ff99-4291-b254-51157b744628"
click at [599, 199] on select "Please Select No Hems/Pole Pockets Yes, Hems Top and Bottom Only Yes, Hems All …" at bounding box center [648, 206] width 99 height 14
click at [630, 228] on select "Please Select No Pole Pockets 2 in. Left and Right 2 in. Top and Bottom 4 in. L…" at bounding box center [648, 227] width 99 height 14
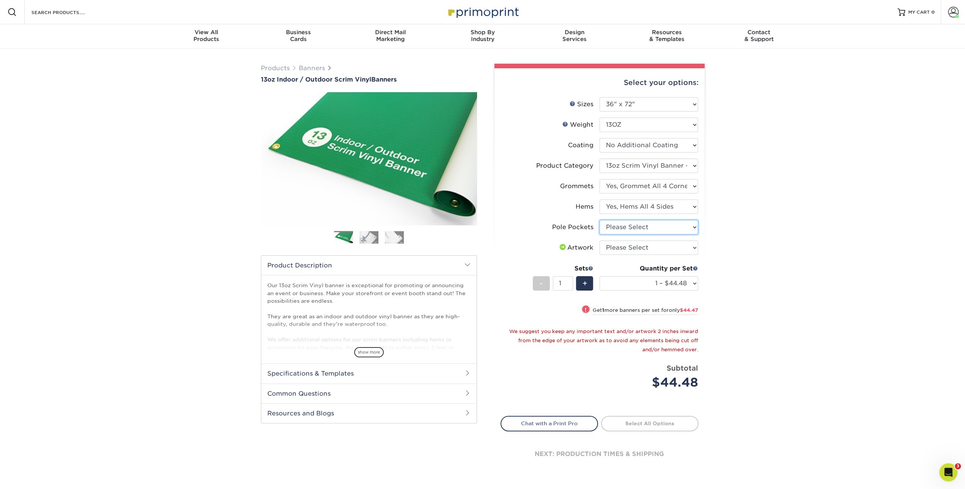
select select "462c5fe9-21e9-49a0-afb4-1c6e8664fe13"
click at [599, 220] on select "Please Select No Pole Pockets 2 in. Left and Right 2 in. Top and Bottom 4 in. L…" at bounding box center [648, 227] width 99 height 14
click at [628, 251] on select "Please Select I will upload files I need a design - $50" at bounding box center [648, 247] width 99 height 14
select select "upload"
click at [599, 240] on select "Please Select I will upload files I need a design - $50" at bounding box center [648, 247] width 99 height 14
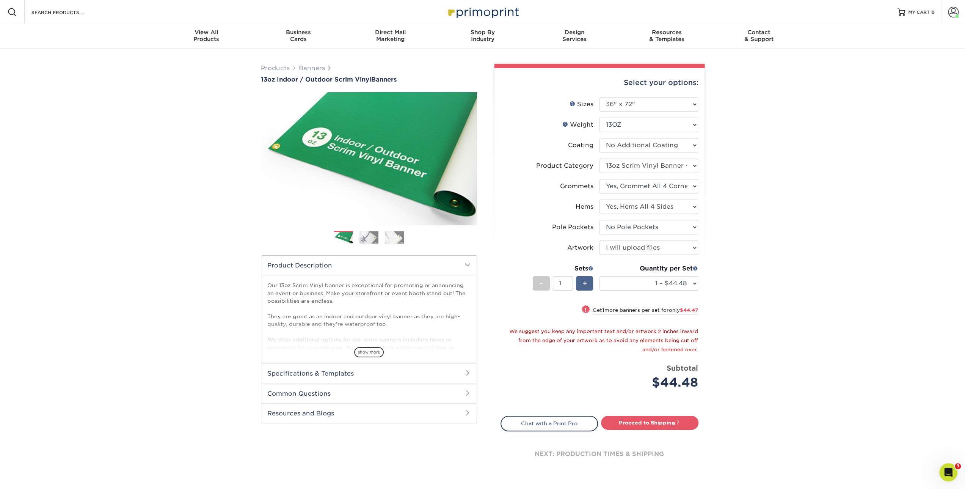
click at [592, 287] on div "+" at bounding box center [584, 283] width 17 height 14
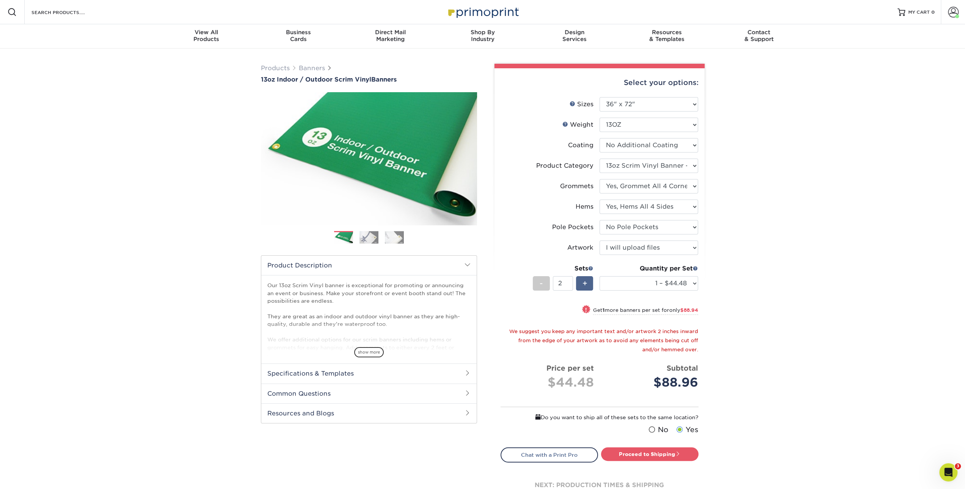
click at [590, 287] on div "+" at bounding box center [584, 283] width 17 height 14
click at [584, 283] on span "+" at bounding box center [584, 282] width 5 height 11
click at [537, 283] on div "-" at bounding box center [541, 283] width 17 height 14
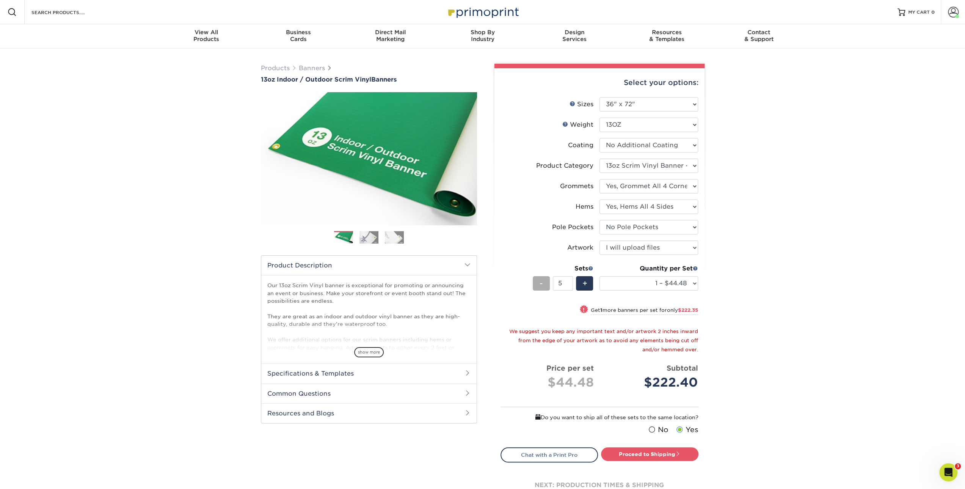
click at [537, 283] on div "-" at bounding box center [541, 283] width 17 height 14
click at [538, 283] on div "-" at bounding box center [541, 283] width 17 height 14
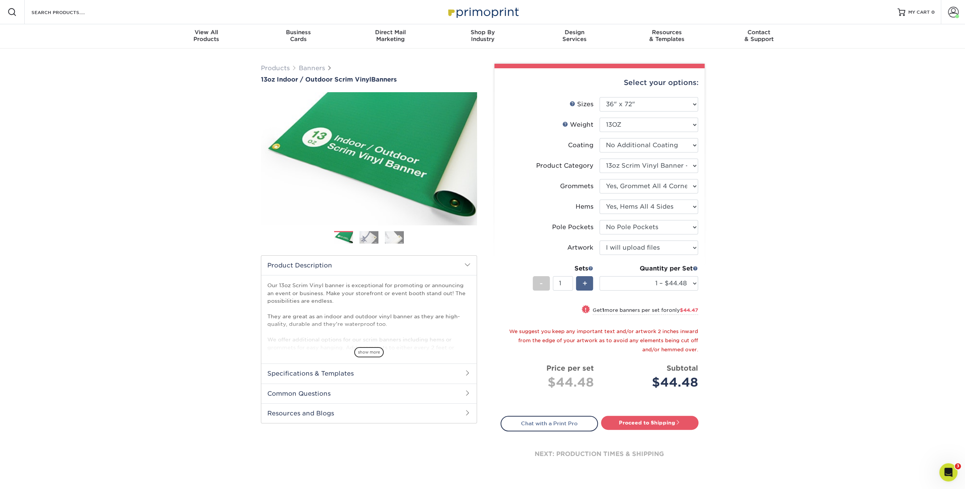
click at [585, 282] on span "+" at bounding box center [584, 282] width 5 height 11
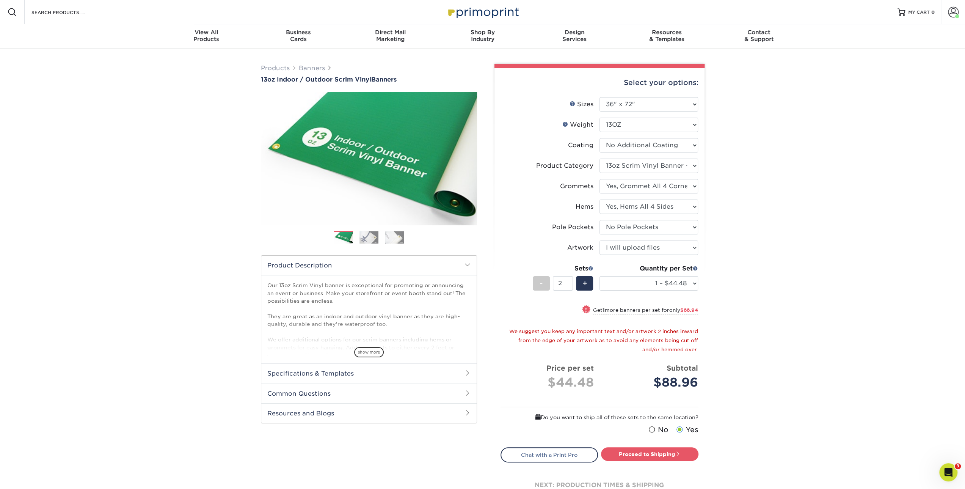
scroll to position [76, 0]
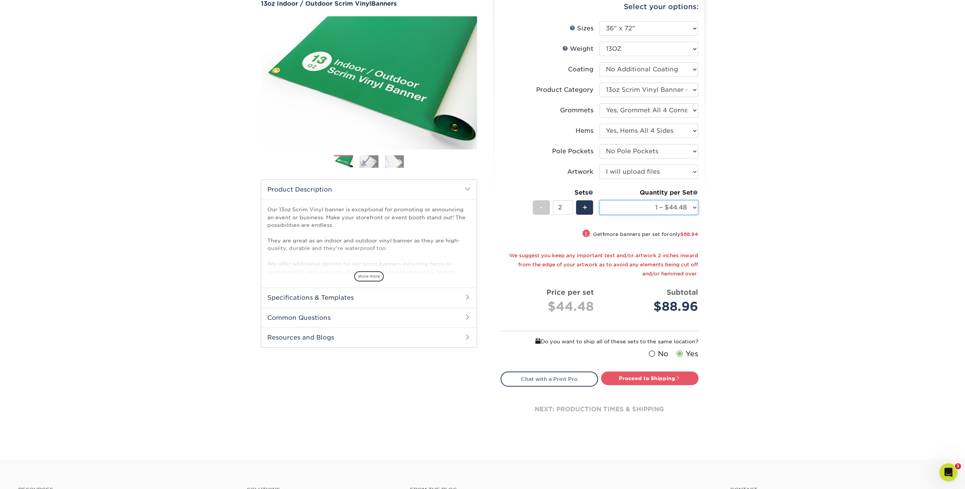
click at [647, 207] on select "1 – $44.48 2 – $88.95 3 – $133.43 4 – $177.90 5 – $222.38 6 – $266.85 7 – $311.…" at bounding box center [648, 207] width 99 height 14
drag, startPoint x: 647, startPoint y: 207, endPoint x: 641, endPoint y: 208, distance: 6.1
click at [647, 207] on select "1 – $44.48 2 – $88.95 3 – $133.43 4 – $177.90 5 – $222.38 6 – $266.85 7 – $311.…" at bounding box center [648, 207] width 99 height 14
click at [540, 212] on span "-" at bounding box center [540, 207] width 3 height 11
type input "1"
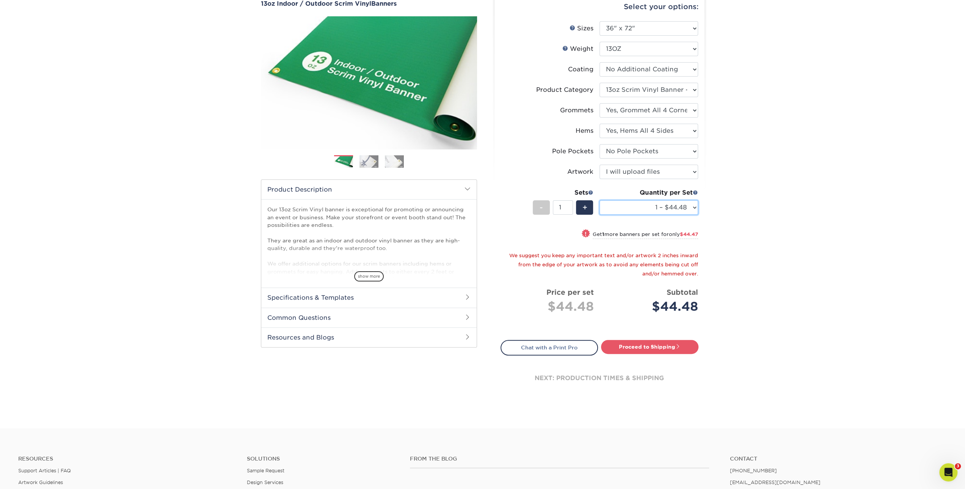
click at [628, 207] on select "1 – $44.48 2 – $88.95 3 – $133.43 4 – $177.90 5 – $222.38 6 – $266.85 7 – $311.…" at bounding box center [648, 207] width 99 height 14
click at [599, 200] on select "1 – $44.48 2 – $88.95 3 – $133.43 4 – $177.90 5 – $222.38 6 – $266.85 7 – $311.…" at bounding box center [648, 207] width 99 height 14
click at [678, 213] on select "1 – $44.48 2 – $88.95 3 – $133.43 4 – $177.90 5 – $222.38 6 – $266.85 7 – $311.…" at bounding box center [648, 207] width 99 height 14
click at [599, 200] on select "1 – $44.48 2 – $88.95 3 – $133.43 4 – $177.90 5 – $222.38 6 – $266.85 7 – $311.…" at bounding box center [648, 207] width 99 height 14
click at [666, 210] on select "1 – $44.48 2 – $88.95 3 – $133.43 4 – $177.90 5 – $222.38 6 – $266.85 7 – $311.…" at bounding box center [648, 207] width 99 height 14
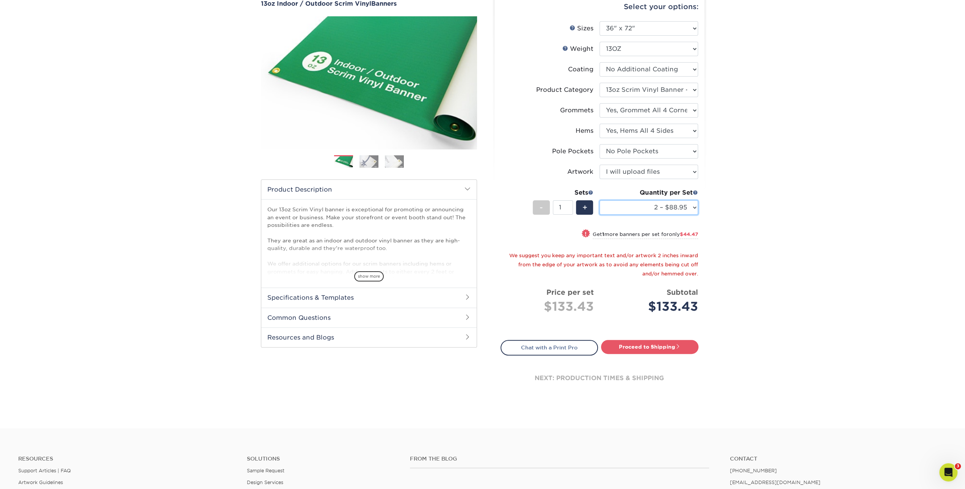
click at [599, 200] on select "1 – $44.48 2 – $88.95 3 – $133.43 4 – $177.90 5 – $222.38 6 – $266.85 7 – $311.…" at bounding box center [648, 207] width 99 height 14
click at [744, 231] on div "Products Banners 13oz Indoor / Outdoor Scrim Vinyl Banners Previous Next" at bounding box center [482, 200] width 965 height 455
click at [694, 193] on span at bounding box center [694, 192] width 5 height 5
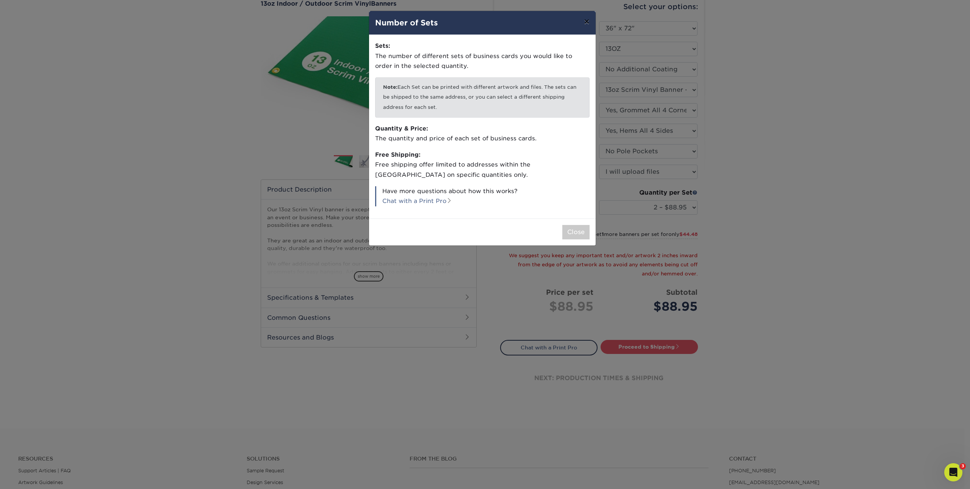
click at [587, 23] on button "×" at bounding box center [586, 21] width 17 height 21
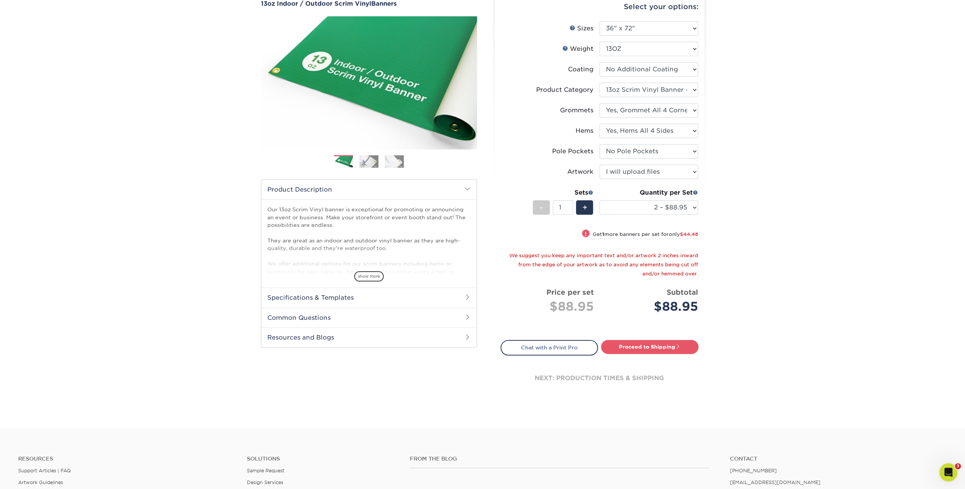
click at [775, 234] on div "Products Banners 13oz Indoor / Outdoor Scrim Vinyl Banners Previous Next" at bounding box center [482, 200] width 965 height 455
click at [590, 191] on span at bounding box center [590, 192] width 5 height 5
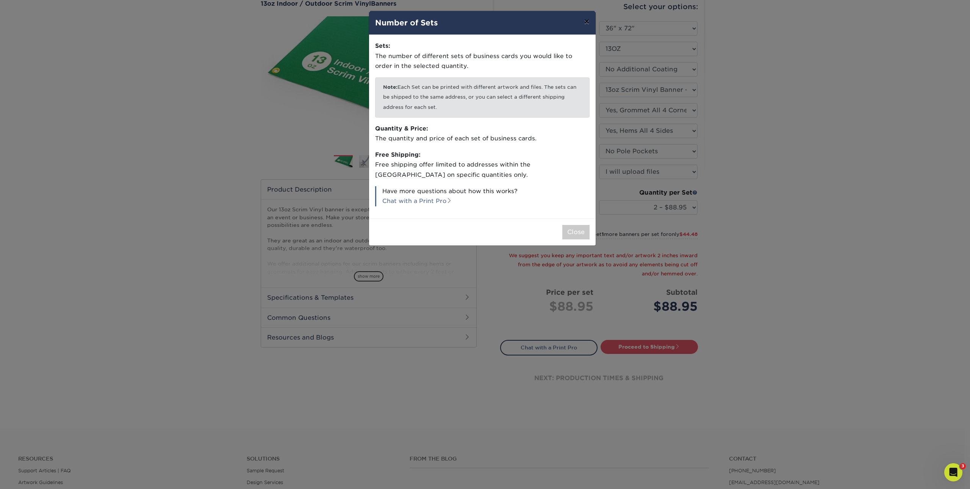
click at [588, 23] on button "×" at bounding box center [586, 21] width 17 height 21
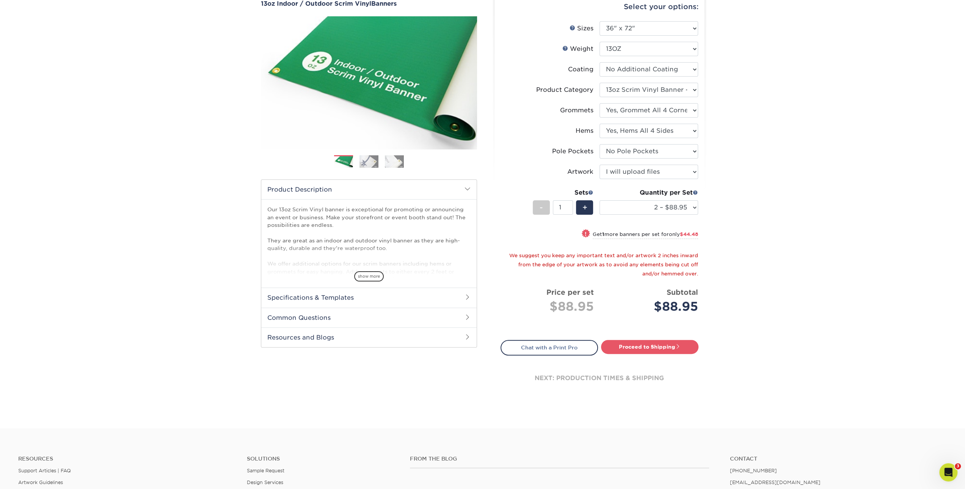
click at [777, 345] on div "Products Banners 13oz Indoor / Outdoor Scrim Vinyl Banners Previous Next" at bounding box center [482, 200] width 965 height 455
click at [643, 211] on select "1 – $44.48 2 – $88.95 3 – $133.43 4 – $177.90 5 – $222.38 6 – $266.85 7 – $311.…" at bounding box center [648, 207] width 99 height 14
select select "1 – $44.48"
click at [599, 200] on select "1 – $44.48 2 – $88.95 3 – $133.43 4 – $177.90 5 – $222.38 6 – $266.85 7 – $311.…" at bounding box center [648, 207] width 99 height 14
click at [587, 208] on div "+" at bounding box center [584, 207] width 17 height 14
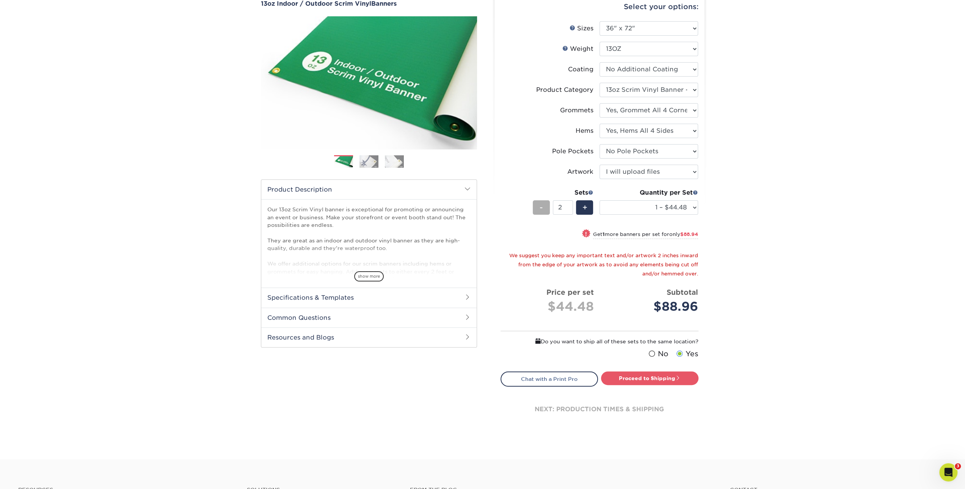
click at [540, 209] on span "-" at bounding box center [540, 207] width 3 height 11
type input "1"
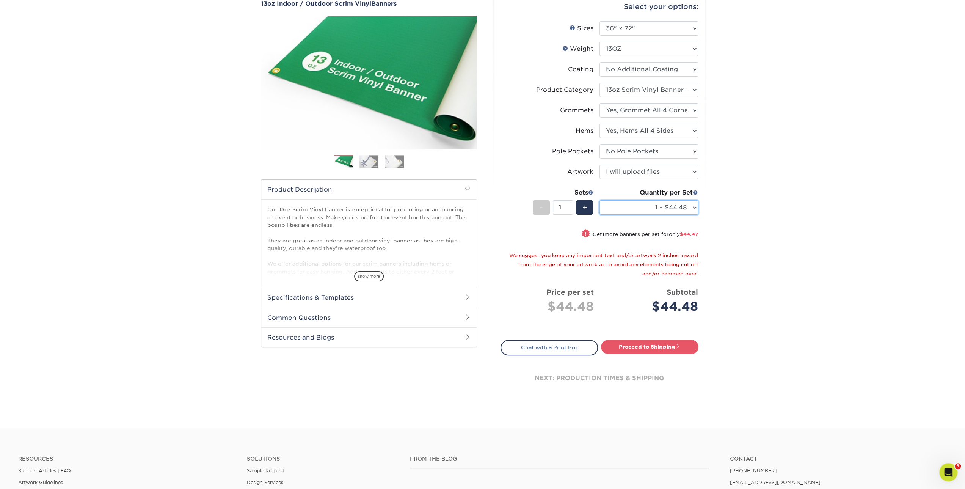
click at [667, 207] on select "1 – $44.48 2 – $88.95 3 – $133.43 4 – $177.90 5 – $222.38 6 – $266.85 7 – $311.…" at bounding box center [648, 207] width 99 height 14
select select "2 – $88.95"
click at [599, 200] on select "1 – $44.48 2 – $88.95 3 – $133.43 4 – $177.90 5 – $222.38 6 – $266.85 7 – $311.…" at bounding box center [648, 207] width 99 height 14
click at [758, 228] on div "Products Banners 13oz Indoor / Outdoor Scrim Vinyl Banners Previous Next" at bounding box center [482, 200] width 965 height 455
click at [672, 348] on link "Proceed to Shipping" at bounding box center [649, 347] width 97 height 14
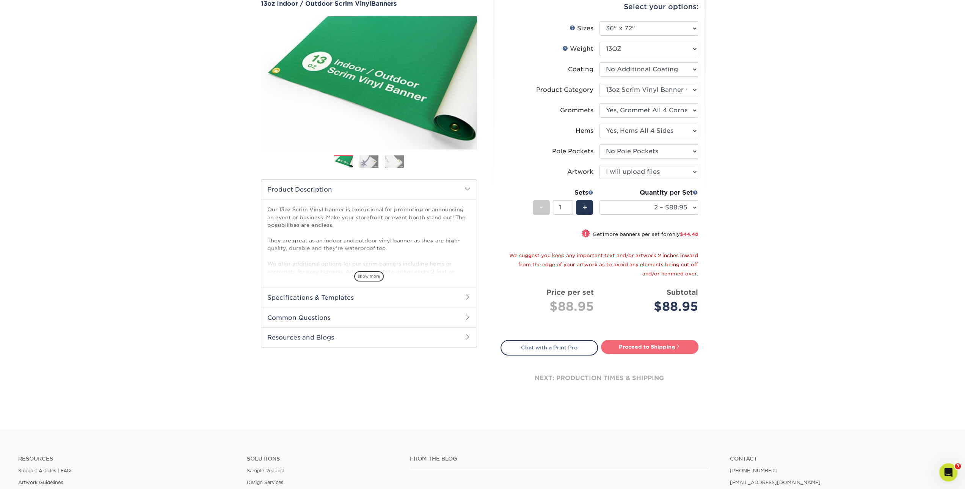
type input "Set 1"
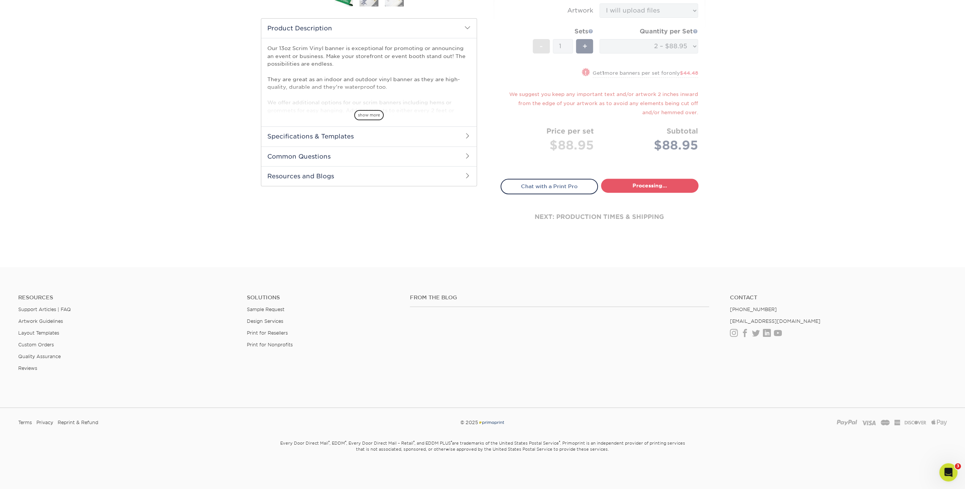
select select "9d4f31a4-a1ae-45cc-8d58-3a0f17c68074"
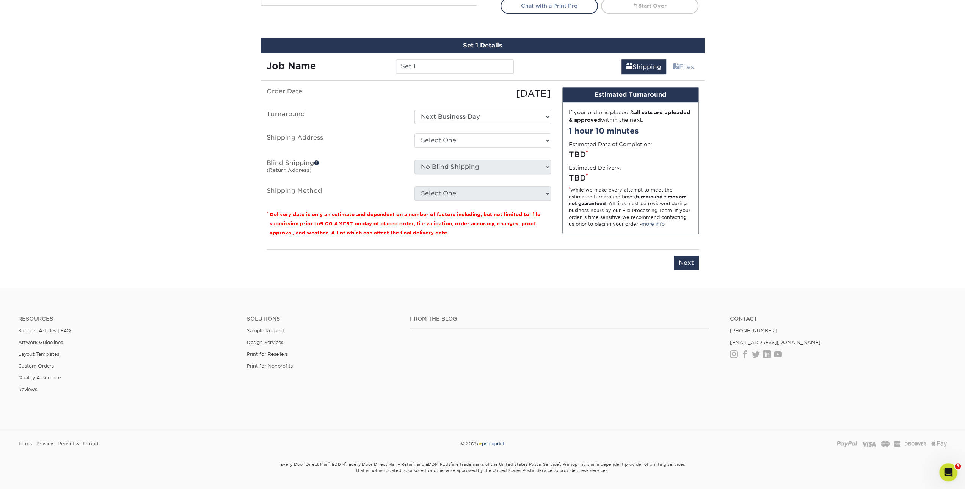
scroll to position [436, 0]
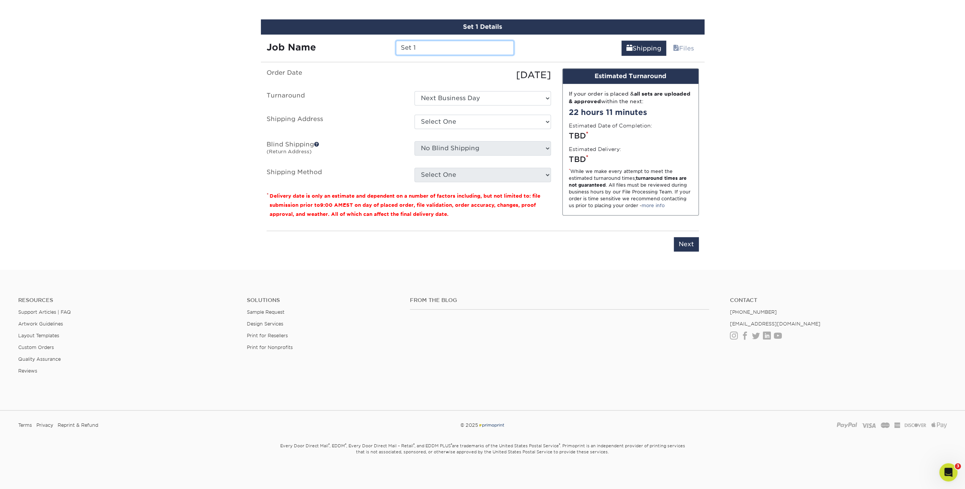
click at [431, 45] on input "Set 1" at bounding box center [455, 48] width 118 height 14
drag, startPoint x: 421, startPoint y: 50, endPoint x: 229, endPoint y: 30, distance: 193.2
type input "General BHI Banner"
click at [447, 96] on select "Select One Next Business Day" at bounding box center [482, 98] width 136 height 14
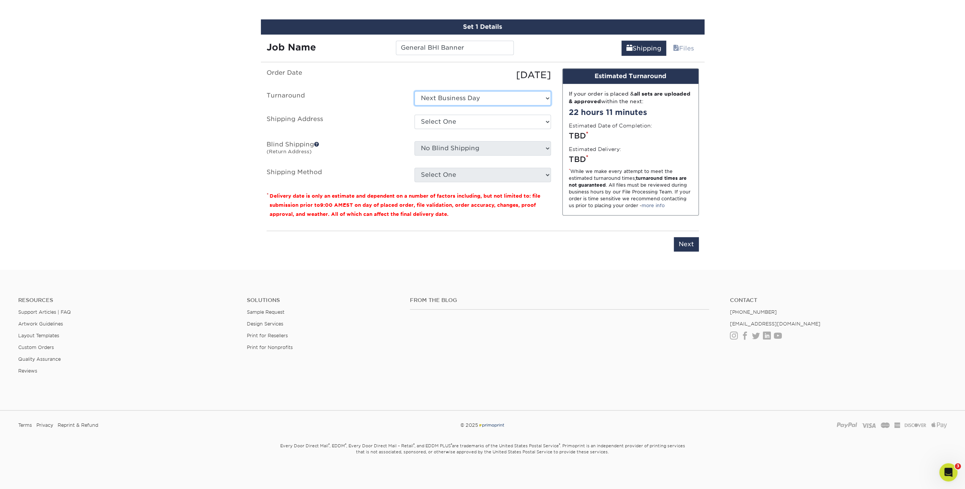
click at [447, 96] on select "Select One Next Business Day" at bounding box center [482, 98] width 136 height 14
click at [437, 123] on select "Select One ABQ - BHI C- DEN - BHI DEN - EITS GJ Las Cruces LC Sarah Ganley + Ad…" at bounding box center [482, 121] width 136 height 14
select select "10798"
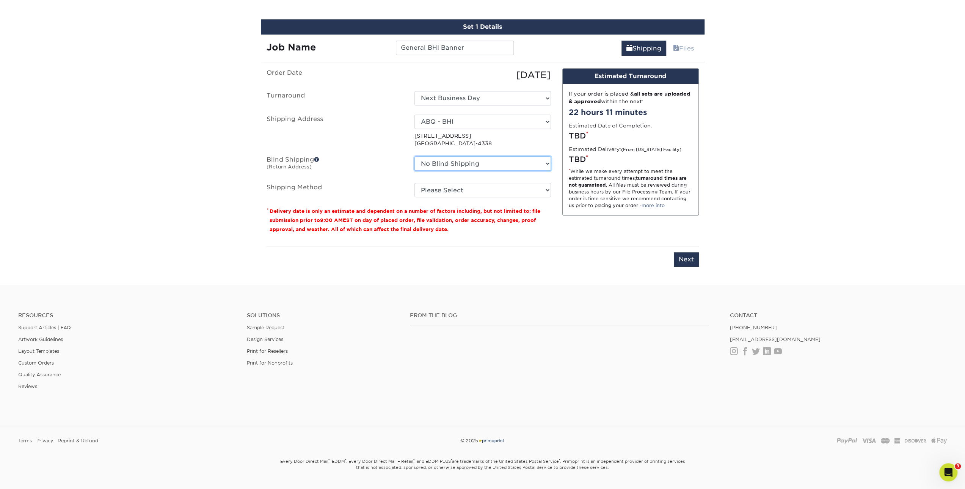
click at [461, 166] on select "No Blind Shipping ABQ - BHI C- DEN - BHI DEN - EITS GJ Las Cruces LC Sarah Ganl…" at bounding box center [482, 163] width 136 height 14
click at [461, 163] on select "No Blind Shipping ABQ - BHI C- DEN - BHI DEN - EITS GJ Las Cruces LC Sarah Ganl…" at bounding box center [482, 163] width 136 height 14
click at [455, 186] on select "Please Select Flat Rate Shipping (+$11.20) Ground Shipping (+$15.02) 3 Day Ship…" at bounding box center [482, 190] width 136 height 14
select select "G4MFLATRATE"
click at [414, 183] on select "Please Select Flat Rate Shipping (+$11.20) Ground Shipping (+$15.02) 3 Day Ship…" at bounding box center [482, 190] width 136 height 14
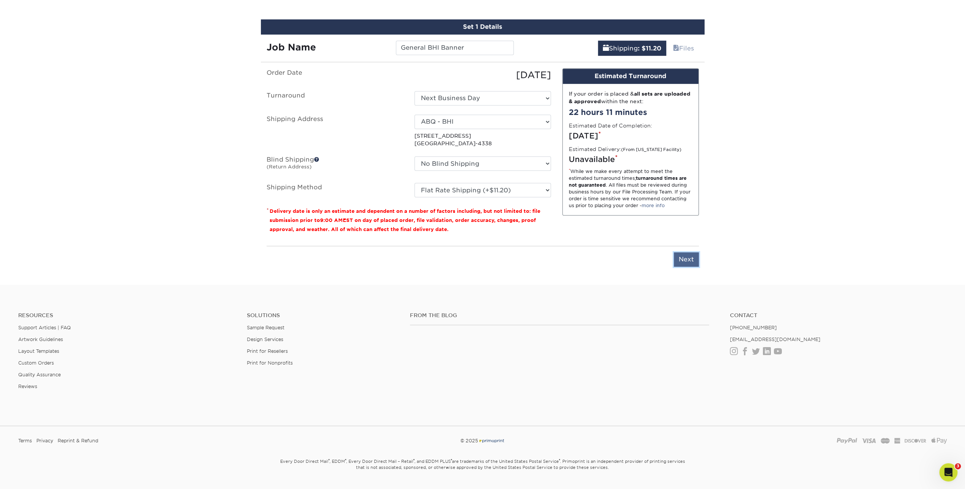
click at [690, 259] on input "Next" at bounding box center [686, 259] width 25 height 14
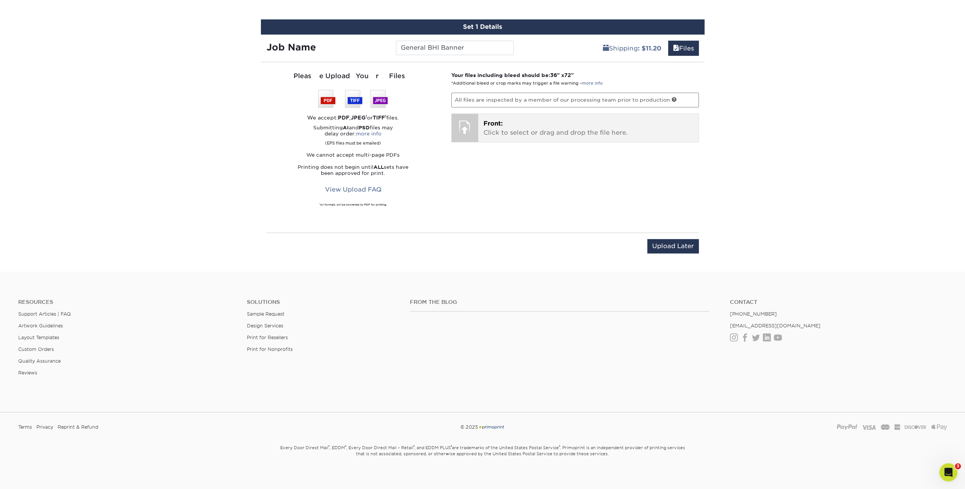
click at [483, 119] on p "Front: Click to select or drag and drop the file here." at bounding box center [588, 128] width 210 height 18
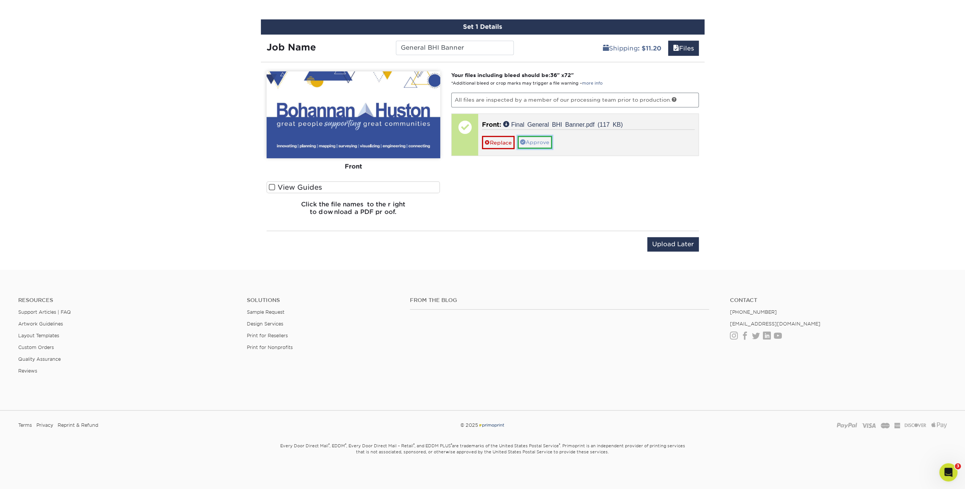
click at [537, 146] on link "Approve" at bounding box center [534, 142] width 34 height 13
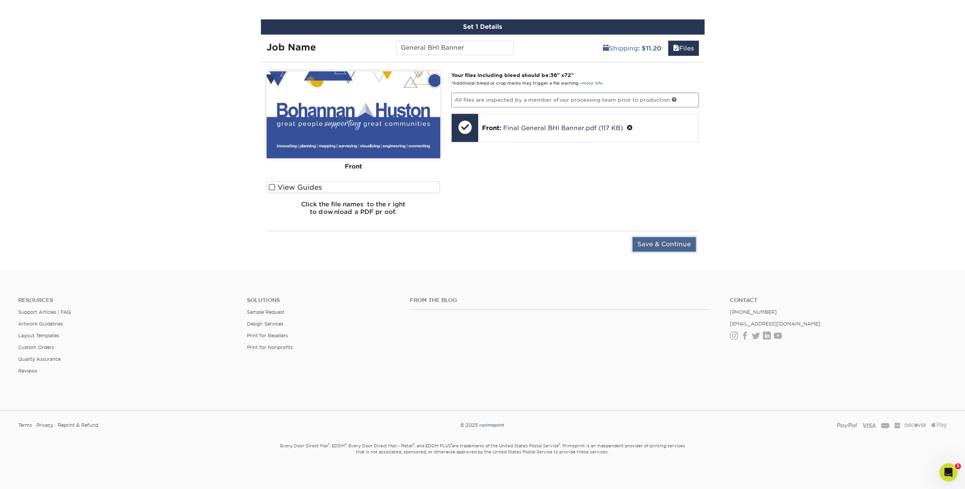
click at [679, 244] on input "Save & Continue" at bounding box center [663, 244] width 63 height 14
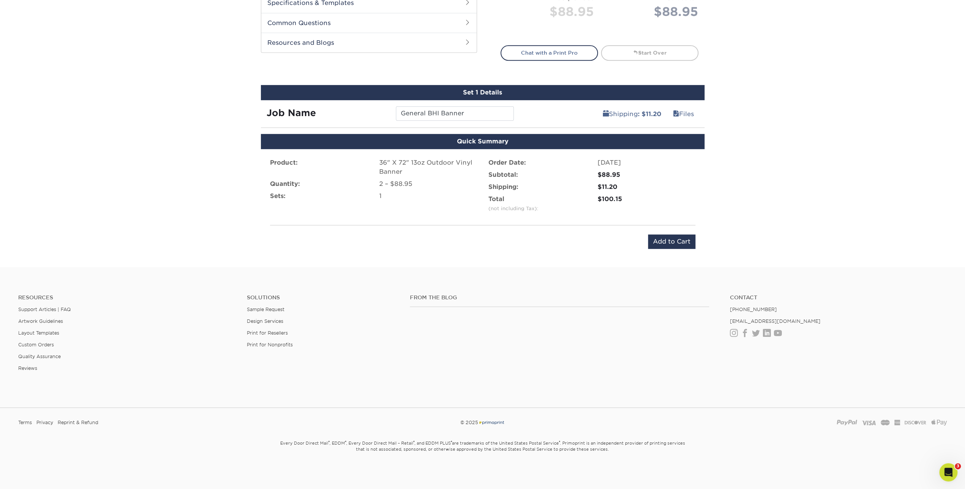
scroll to position [369, 0]
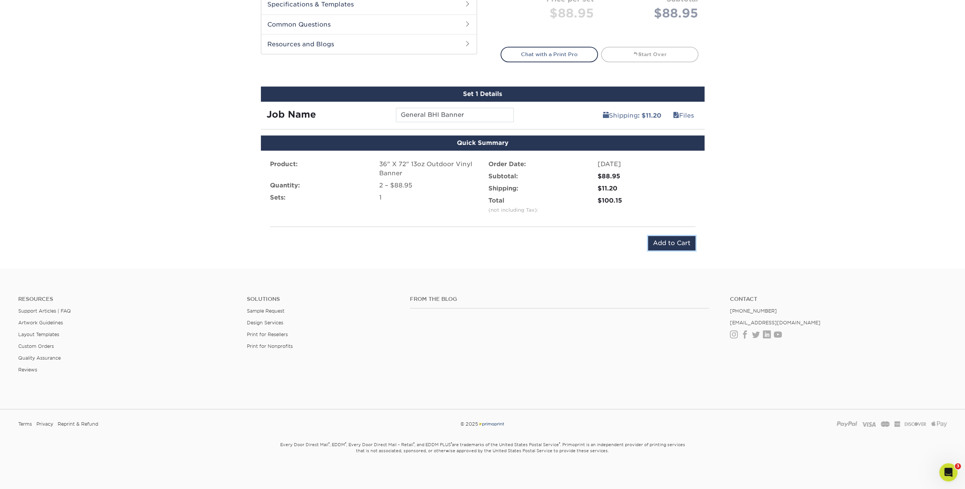
click at [680, 244] on input "Add to Cart" at bounding box center [671, 243] width 47 height 14
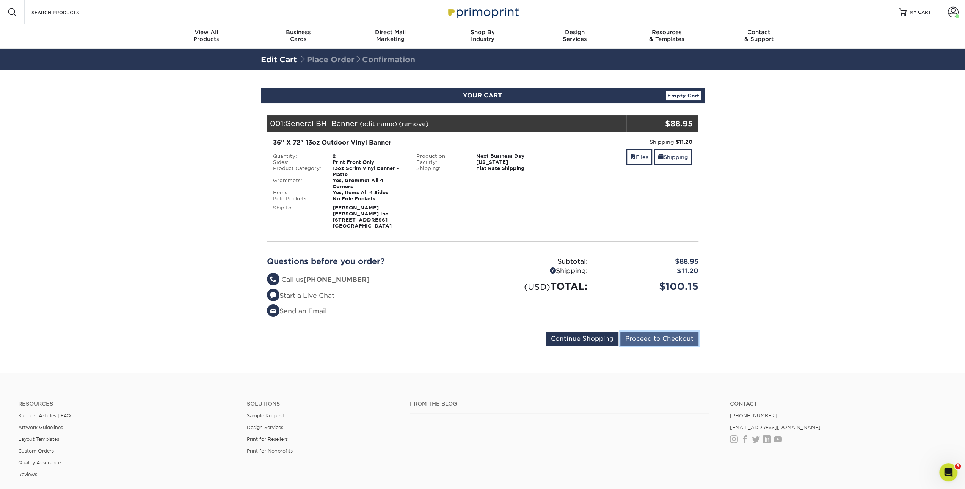
click at [667, 332] on input "Proceed to Checkout" at bounding box center [659, 338] width 78 height 14
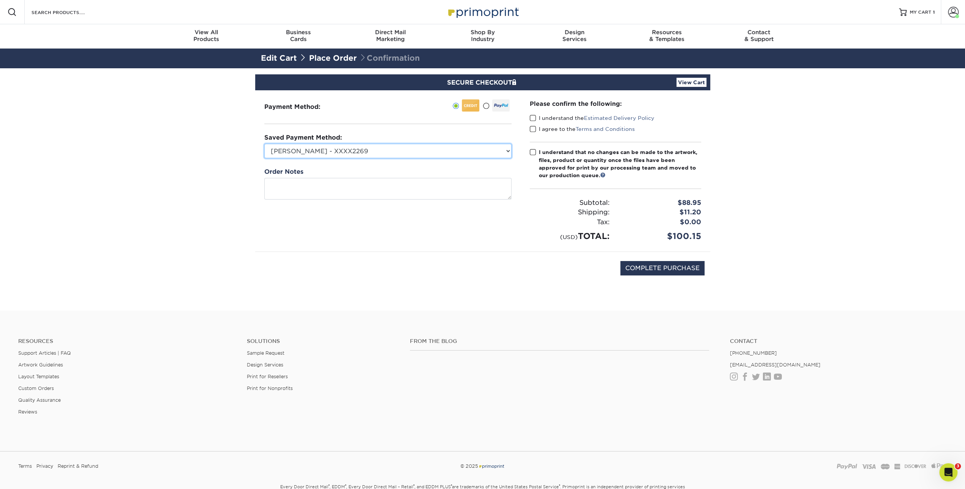
click at [288, 151] on select "[PERSON_NAME] - XXXX2269 MasterCard - XXXX1282 [PERSON_NAME] - XXXX5524 New Cre…" at bounding box center [387, 151] width 247 height 14
select select "73023"
click at [264, 144] on select "[PERSON_NAME] - XXXX2269 MasterCard - XXXX1282 [PERSON_NAME] - XXXX5524 New Cre…" at bounding box center [387, 151] width 247 height 14
click at [540, 121] on label "I understand the Estimated Delivery Policy" at bounding box center [591, 118] width 125 height 8
click at [0, 0] on input "I understand the Estimated Delivery Policy" at bounding box center [0, 0] width 0 height 0
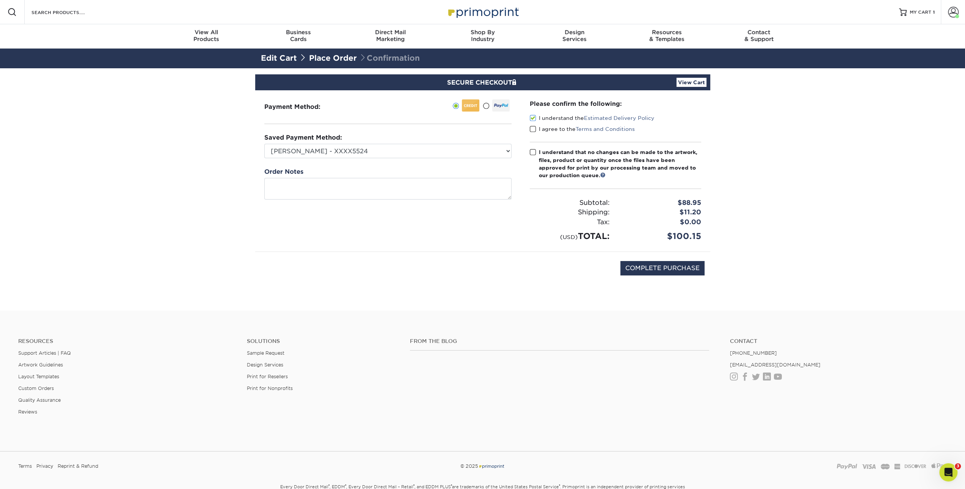
click at [538, 132] on label "I agree to the Terms and Conditions" at bounding box center [581, 129] width 105 height 8
click at [0, 0] on input "I agree to the Terms and Conditions" at bounding box center [0, 0] width 0 height 0
click at [532, 149] on span at bounding box center [532, 152] width 6 height 7
click at [0, 0] on input "I understand that no changes can be made to the artwork, files, product or quan…" at bounding box center [0, 0] width 0 height 0
click at [658, 270] on input "COMPLETE PURCHASE" at bounding box center [662, 268] width 84 height 14
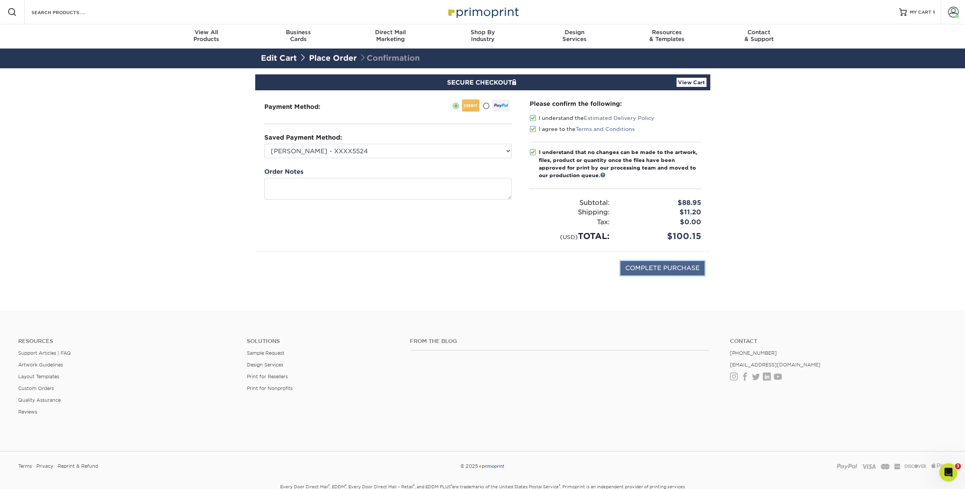
type input "PROCESSING, PLEASE WAIT..."
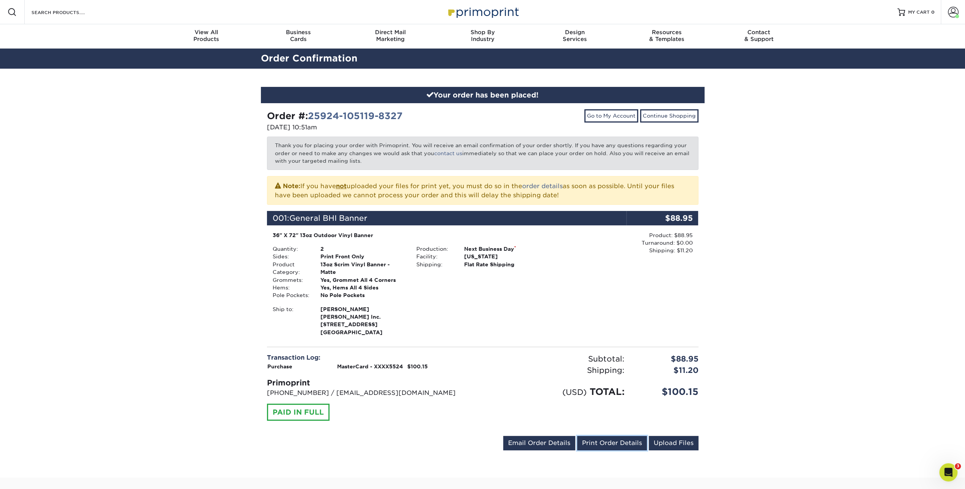
click at [639, 445] on link "Print Order Details" at bounding box center [612, 442] width 70 height 14
